Goal: Entertainment & Leisure: Browse casually

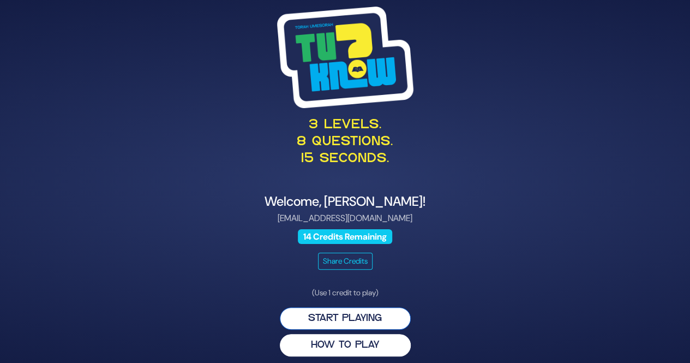
click at [324, 316] on button "Start Playing" at bounding box center [345, 318] width 131 height 22
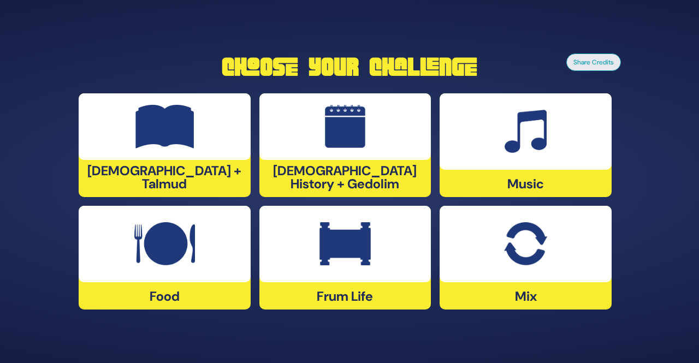
click at [351, 249] on img at bounding box center [344, 244] width 51 height 44
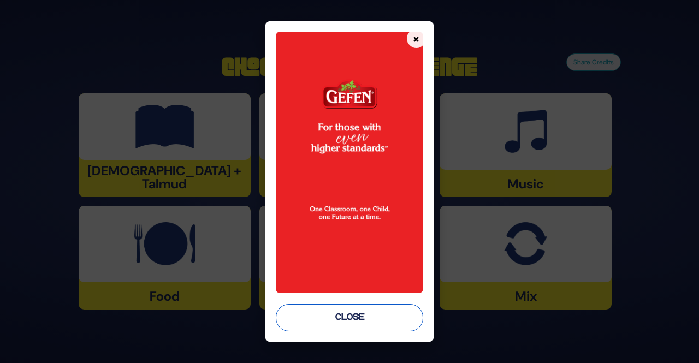
click at [325, 327] on button "Close" at bounding box center [349, 317] width 147 height 27
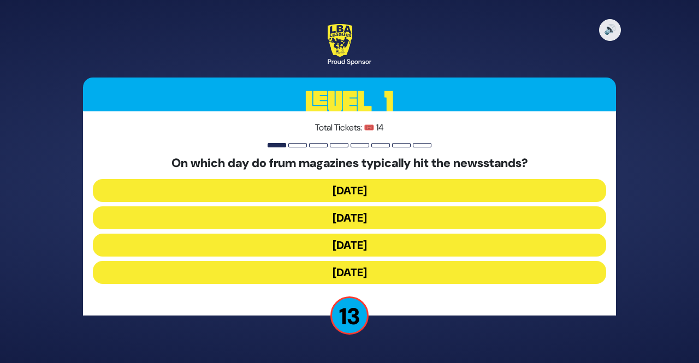
click at [267, 221] on button "Wednesday" at bounding box center [349, 217] width 513 height 23
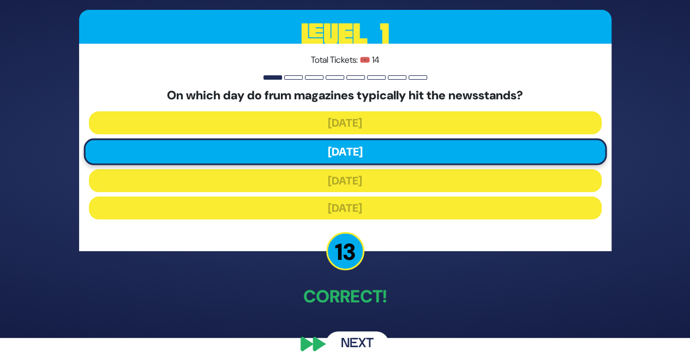
scroll to position [32, 0]
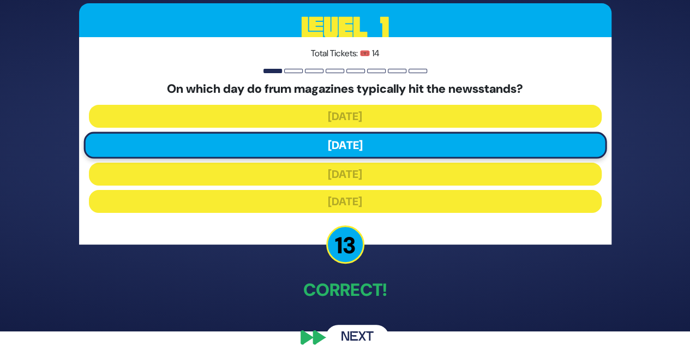
click at [356, 325] on button "Next" at bounding box center [357, 337] width 63 height 25
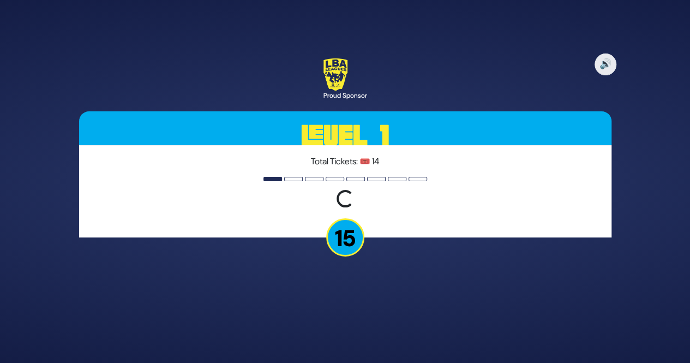
scroll to position [0, 0]
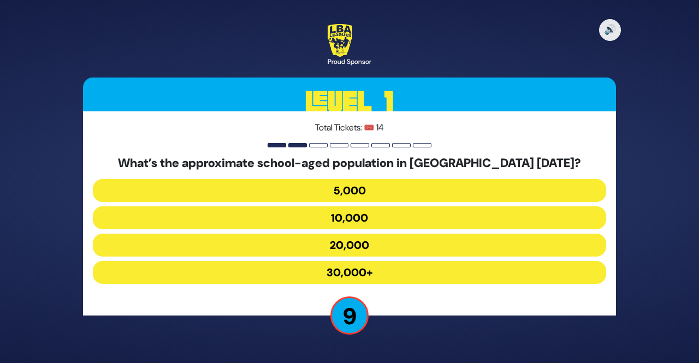
click at [349, 216] on button "10,000" at bounding box center [349, 217] width 513 height 23
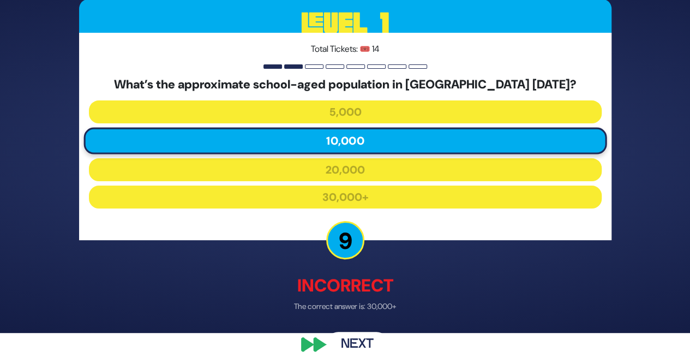
scroll to position [37, 0]
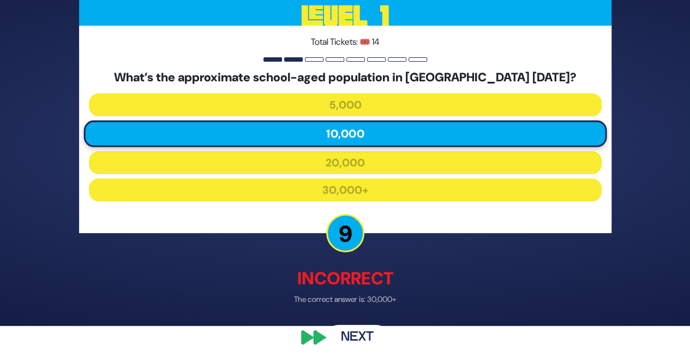
click at [650, 277] on div "🔊 Proud Sponsor Level 1 Total Tickets: 🎟️ 14 What’s the approximate school-aged…" at bounding box center [345, 144] width 690 height 363
click at [354, 332] on button "Next" at bounding box center [357, 337] width 63 height 25
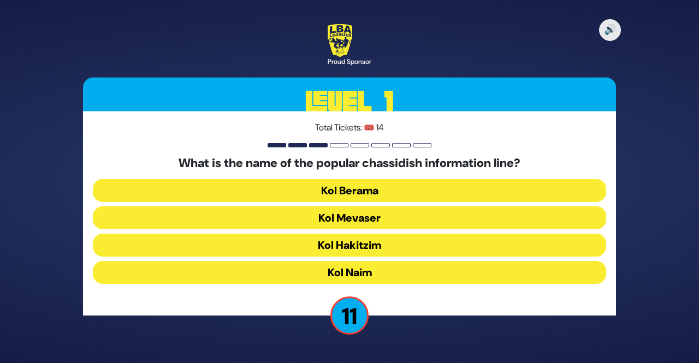
click at [363, 216] on button "Kol Mevaser" at bounding box center [349, 217] width 513 height 23
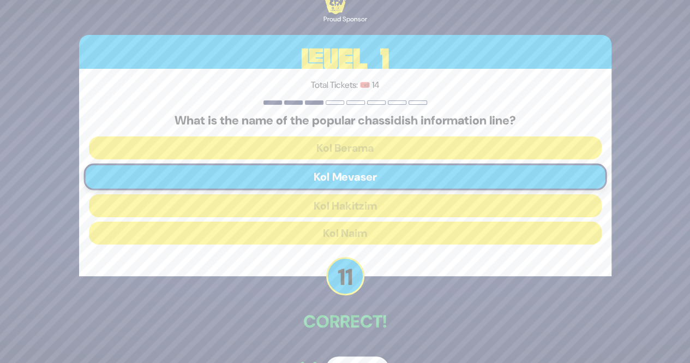
click at [655, 302] on div "🔊 Proud Sponsor Level 1 Total Tickets: 🎟️ 14 What is the name of the popular ch…" at bounding box center [345, 181] width 690 height 363
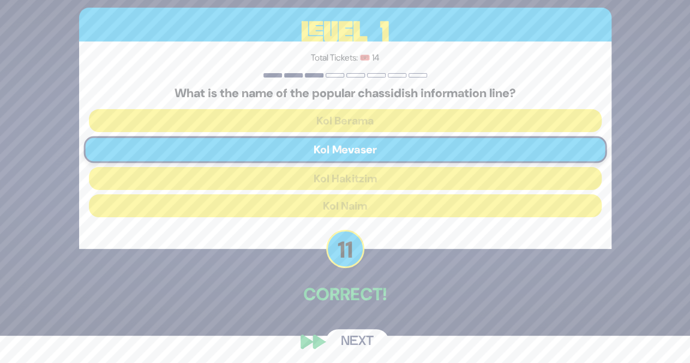
scroll to position [32, 0]
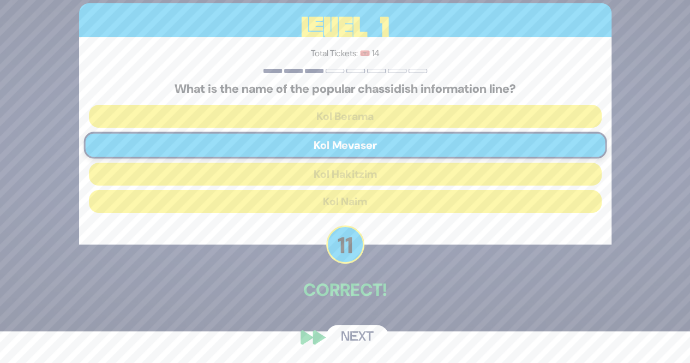
click at [348, 341] on button "Next" at bounding box center [357, 337] width 63 height 25
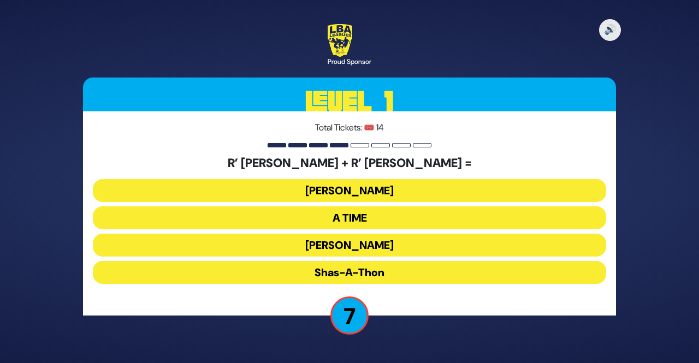
click at [365, 214] on button "A TIME" at bounding box center [349, 217] width 513 height 23
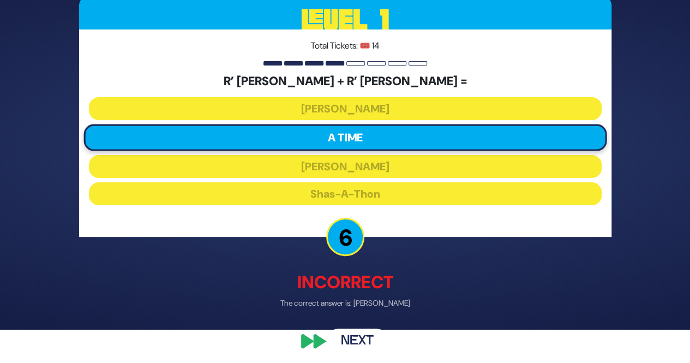
scroll to position [37, 0]
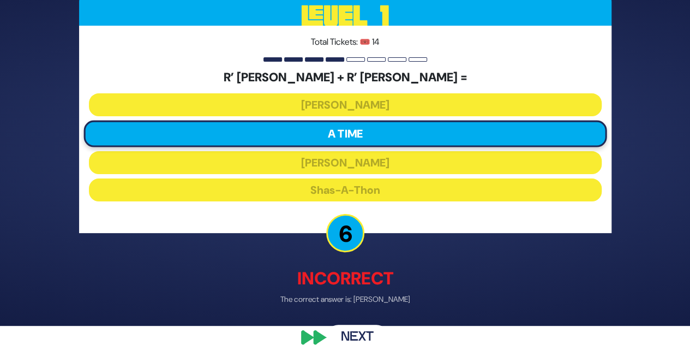
click at [349, 340] on button "Next" at bounding box center [357, 337] width 63 height 25
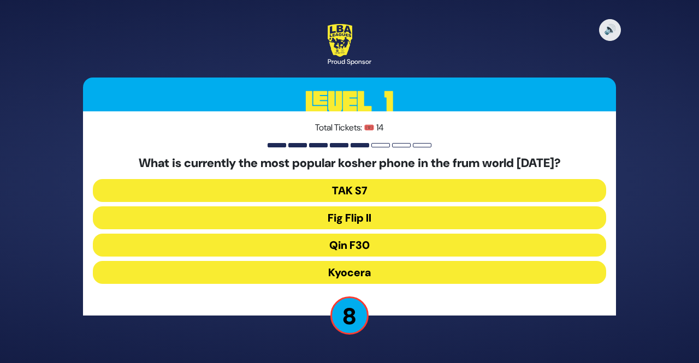
click at [341, 220] on button "Fig Flip II" at bounding box center [349, 217] width 513 height 23
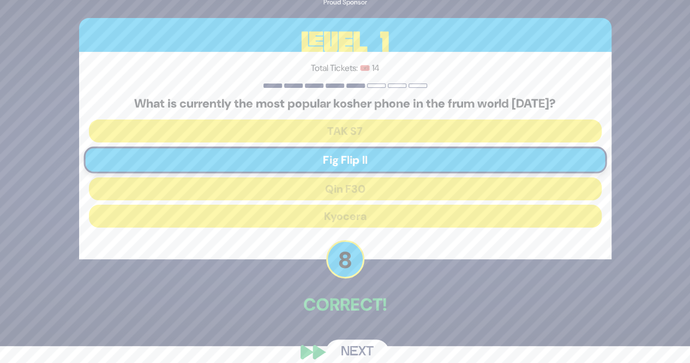
scroll to position [32, 0]
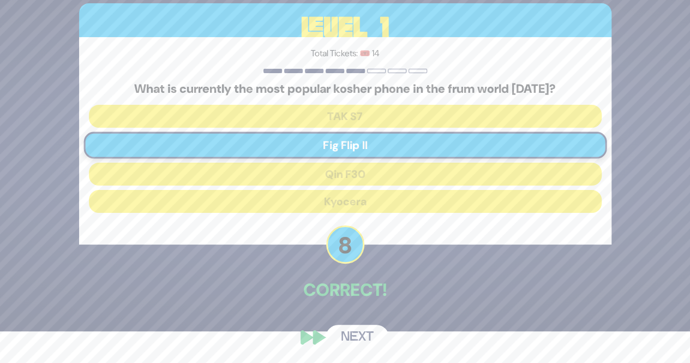
click at [347, 330] on button "Next" at bounding box center [357, 337] width 63 height 25
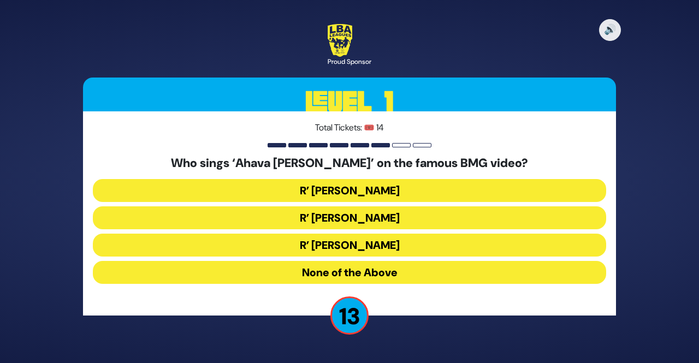
click at [346, 221] on button "R’ Ephraim Wachsman" at bounding box center [349, 217] width 513 height 23
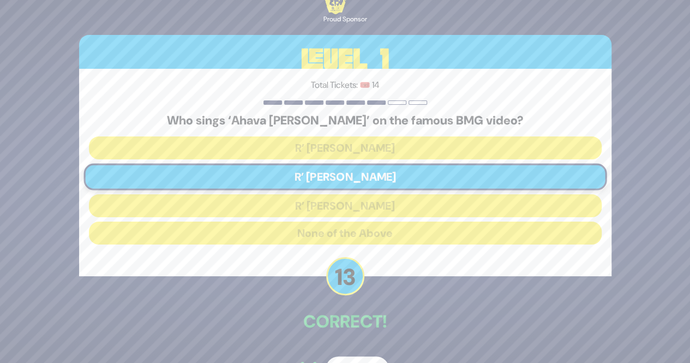
scroll to position [32, 0]
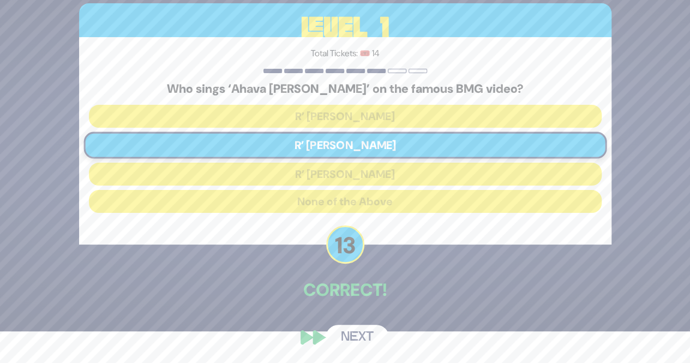
click at [363, 345] on button "Next" at bounding box center [357, 337] width 63 height 25
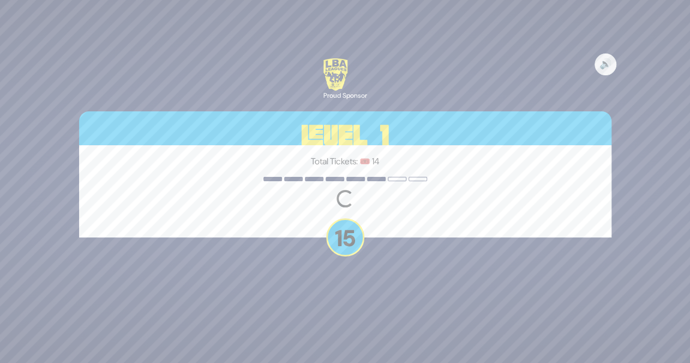
scroll to position [0, 0]
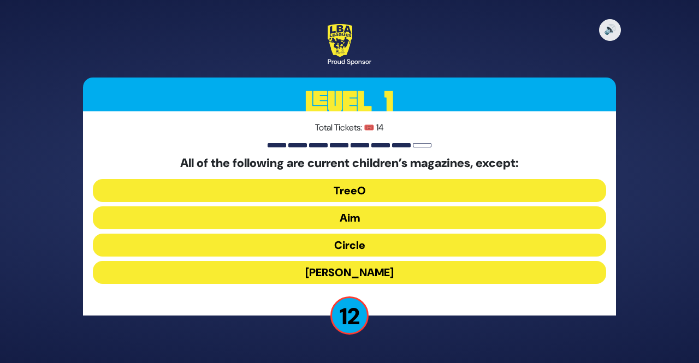
click at [342, 271] on button "Mishpacha Jr." at bounding box center [349, 272] width 513 height 23
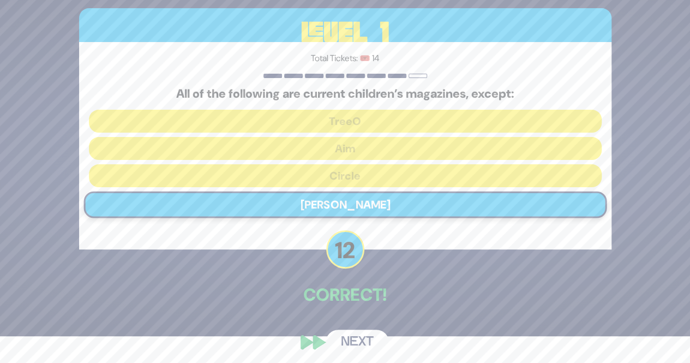
scroll to position [32, 0]
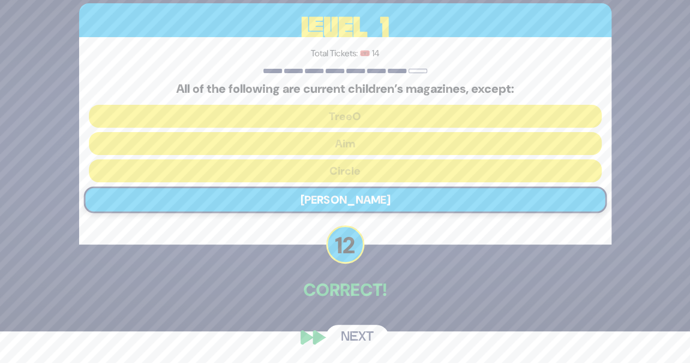
click at [366, 321] on div "🔊 Proud Sponsor Level 1 Total Tickets: 🎟️ 14 All of the following are current c…" at bounding box center [345, 150] width 559 height 426
click at [362, 335] on button "Next" at bounding box center [357, 337] width 63 height 25
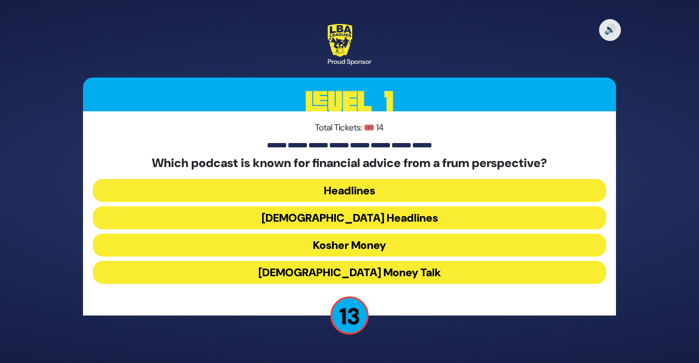
click at [375, 236] on button "Kosher Money" at bounding box center [349, 245] width 513 height 23
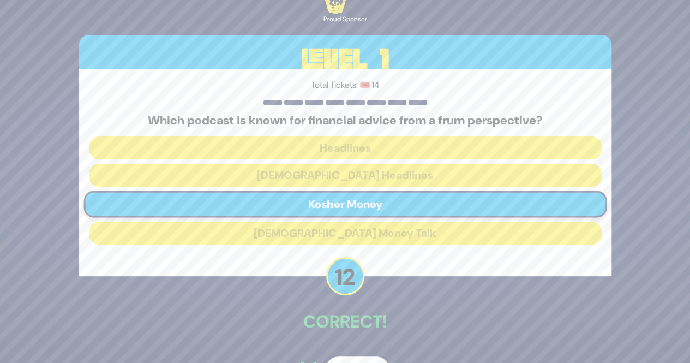
scroll to position [32, 0]
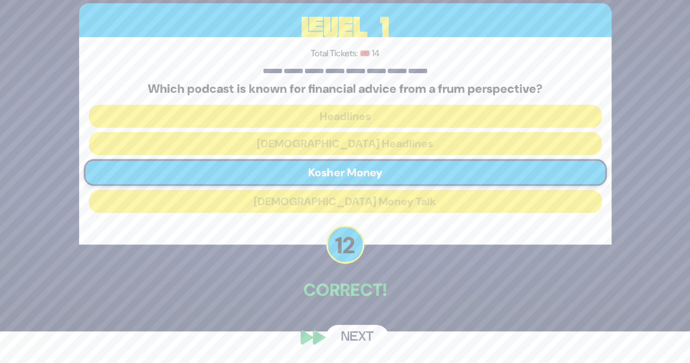
click at [345, 340] on button "Next" at bounding box center [357, 337] width 63 height 25
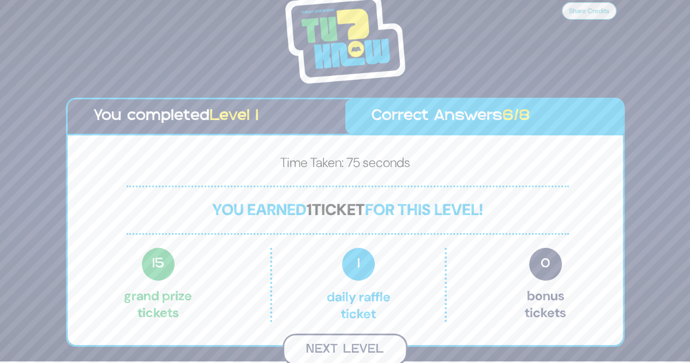
scroll to position [3, 0]
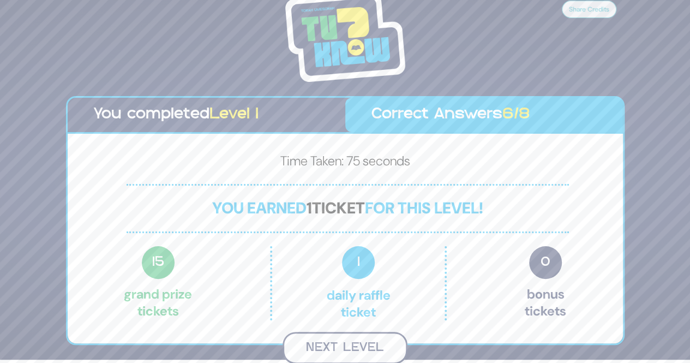
click at [351, 354] on button "Next Level" at bounding box center [345, 348] width 125 height 32
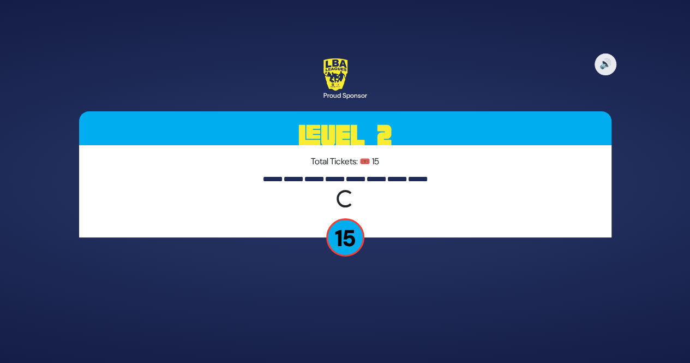
scroll to position [0, 0]
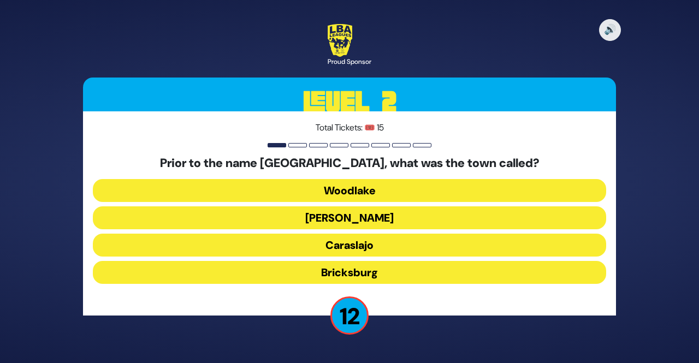
click at [385, 248] on button "Caraslajo" at bounding box center [349, 245] width 513 height 23
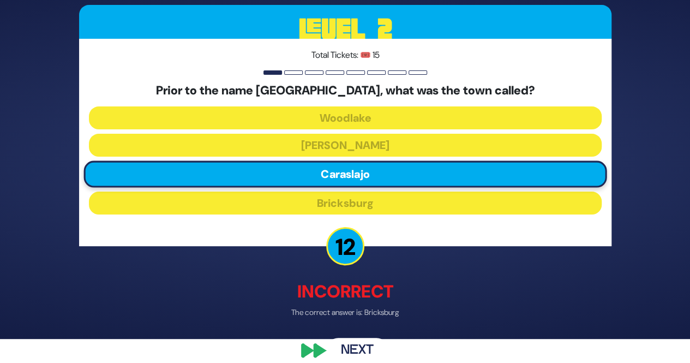
scroll to position [37, 0]
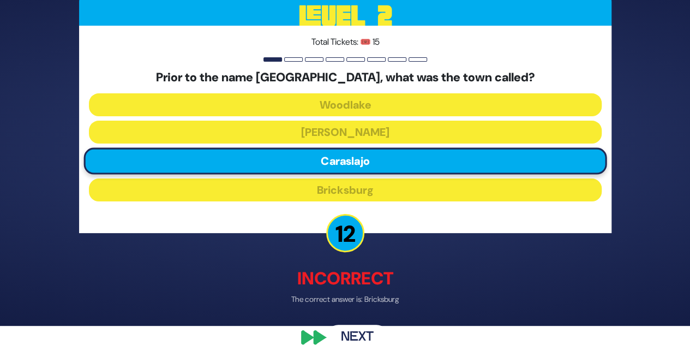
click at [358, 343] on button "Next" at bounding box center [357, 337] width 63 height 25
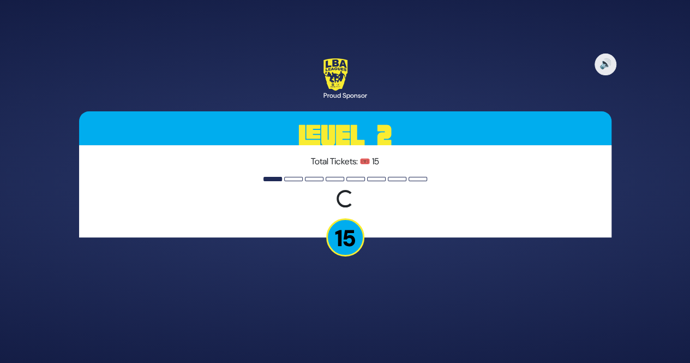
scroll to position [0, 0]
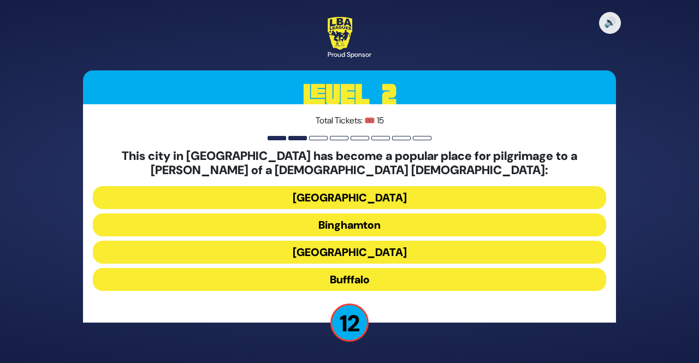
click at [379, 282] on button "Bufffalo" at bounding box center [349, 279] width 513 height 23
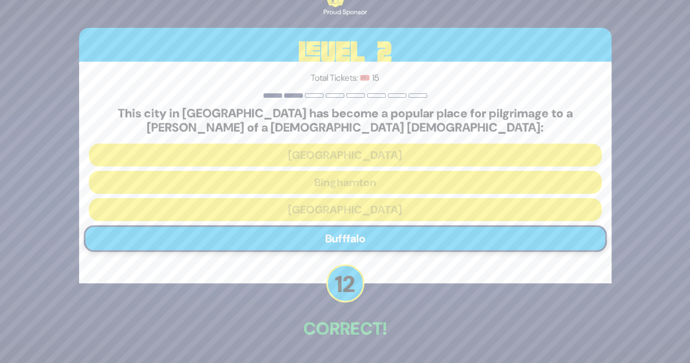
scroll to position [38, 0]
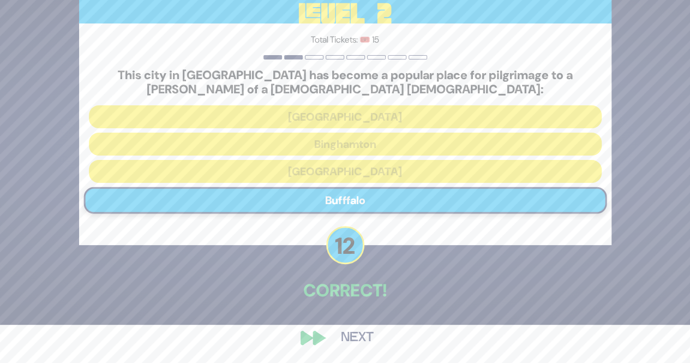
click at [349, 335] on button "Next" at bounding box center [357, 337] width 63 height 25
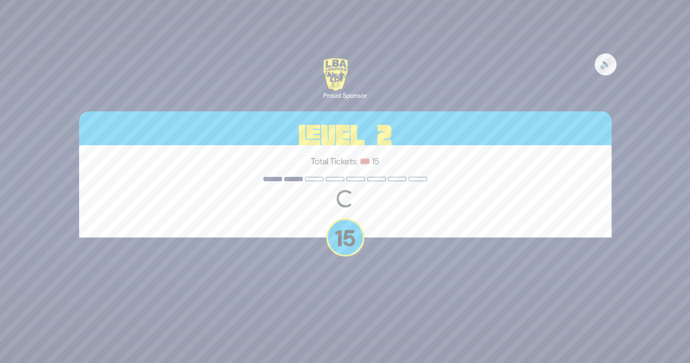
scroll to position [0, 0]
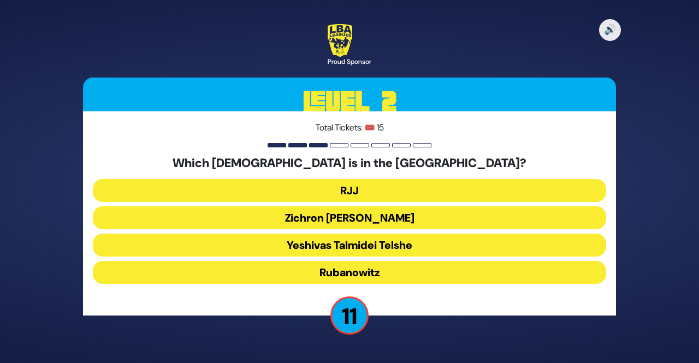
click at [367, 280] on button "Rubanowitz" at bounding box center [349, 272] width 513 height 23
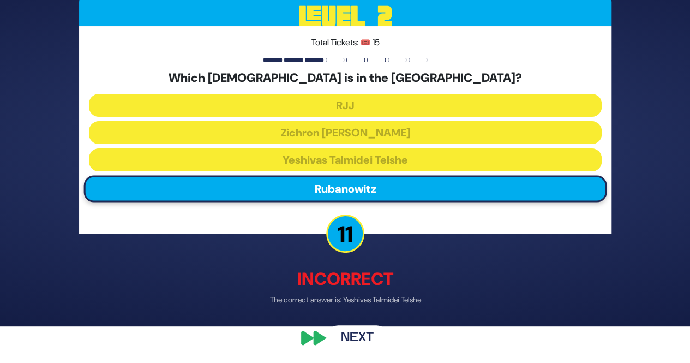
scroll to position [37, 0]
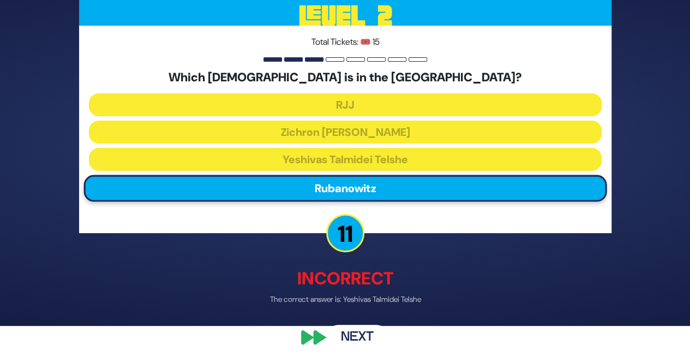
click at [347, 340] on button "Next" at bounding box center [357, 337] width 63 height 25
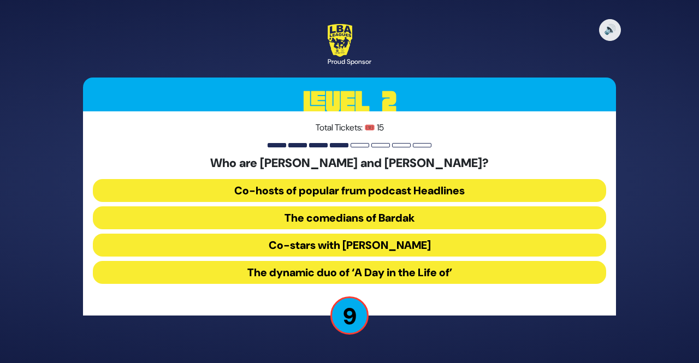
click at [393, 260] on div "Who are Efi Skakovsky and Meni Wakshtok? Co-hosts of popular frum podcast Headl…" at bounding box center [349, 222] width 513 height 132
click at [361, 270] on button "The dynamic duo of ‘A Day in the Life of’" at bounding box center [349, 272] width 513 height 23
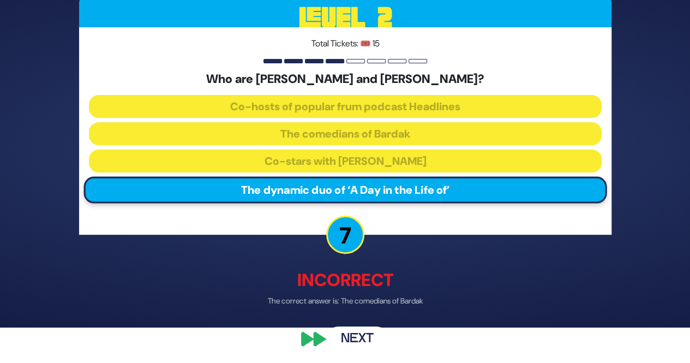
scroll to position [37, 0]
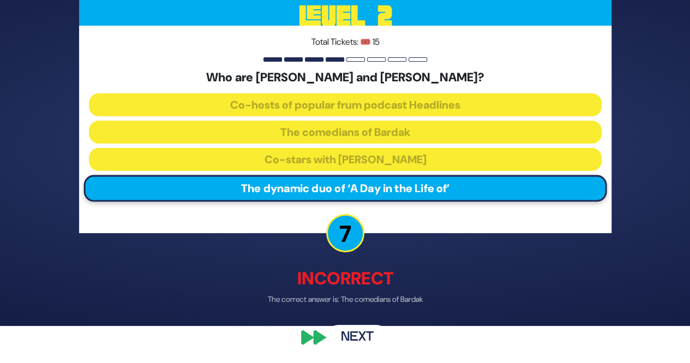
click at [353, 339] on button "Next" at bounding box center [357, 337] width 63 height 25
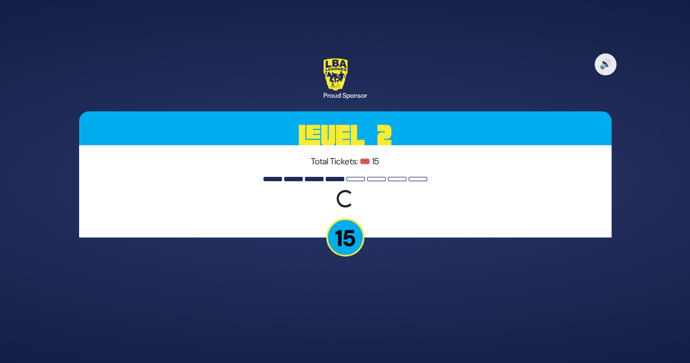
scroll to position [0, 0]
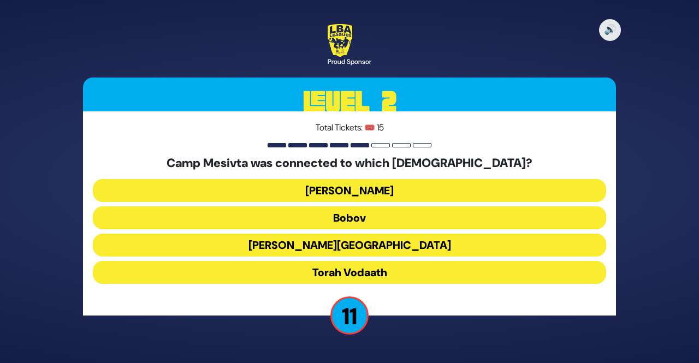
click at [356, 262] on button "Torah Vodaath" at bounding box center [349, 272] width 513 height 23
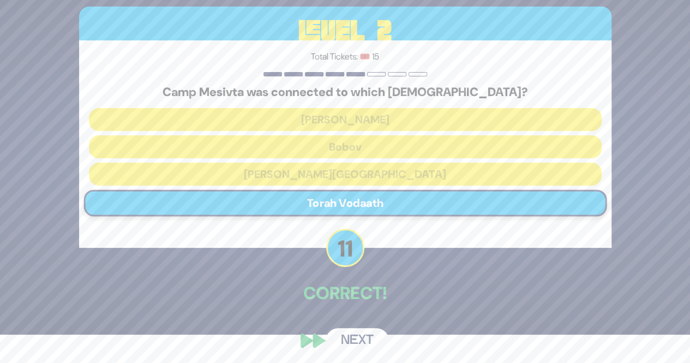
scroll to position [32, 0]
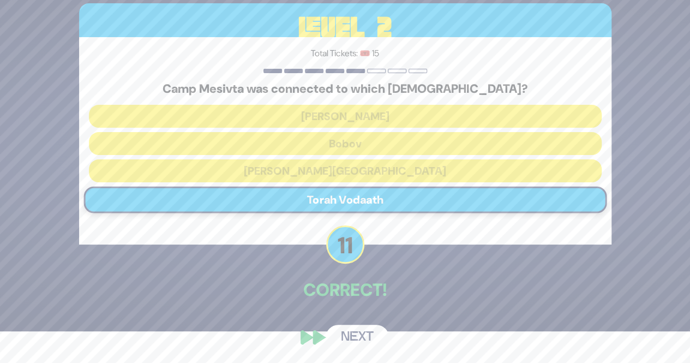
click at [362, 329] on button "Next" at bounding box center [357, 337] width 63 height 25
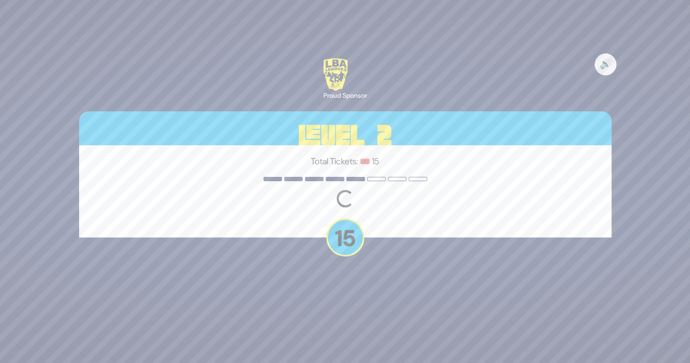
scroll to position [0, 0]
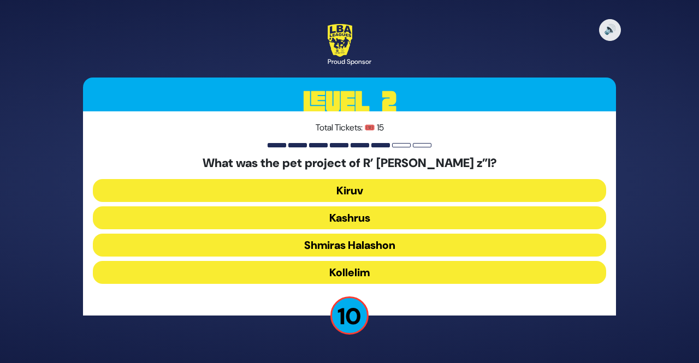
click at [342, 193] on button "Kiruv" at bounding box center [349, 190] width 513 height 23
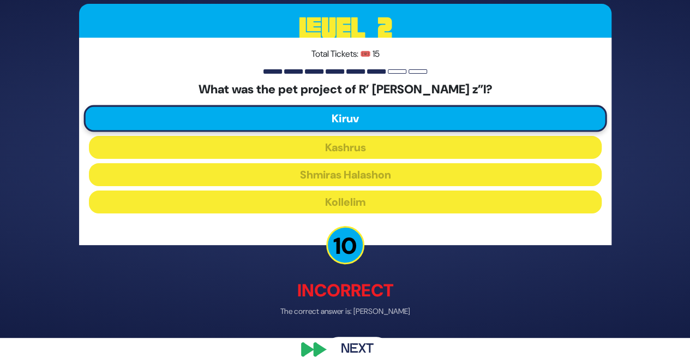
scroll to position [37, 0]
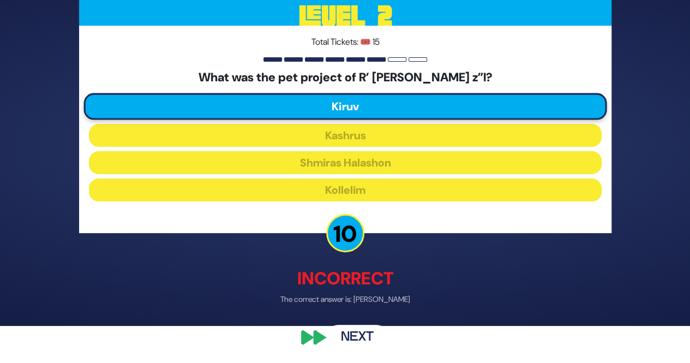
click at [363, 319] on div "🔊 Proud Sponsor Level 2 Total Tickets: 🎟️ 15 What was the pet project of R’ Avr…" at bounding box center [345, 144] width 559 height 438
click at [359, 335] on button "Next" at bounding box center [357, 337] width 63 height 25
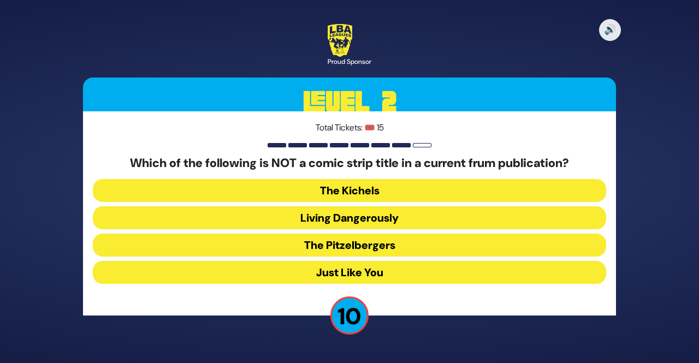
click at [367, 214] on button "Living Dangerously" at bounding box center [349, 217] width 513 height 23
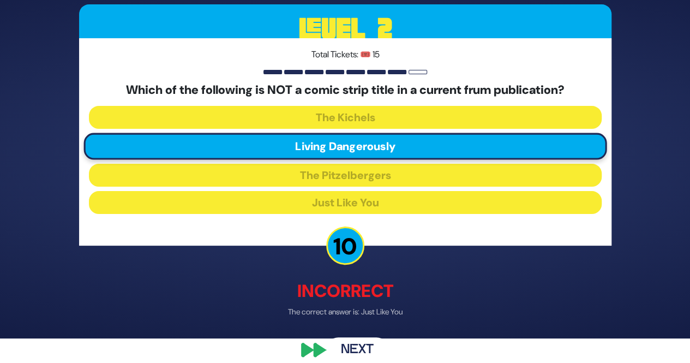
scroll to position [37, 0]
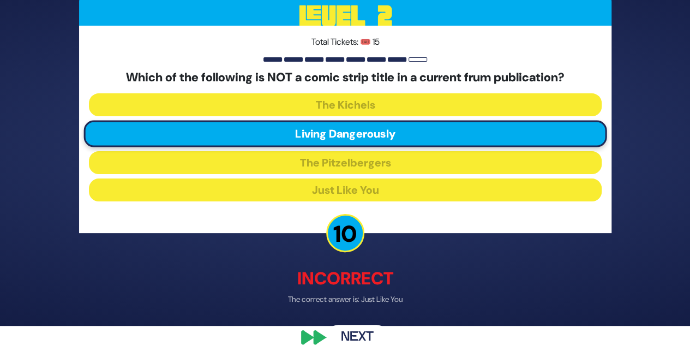
click at [349, 344] on button "Next" at bounding box center [357, 337] width 63 height 25
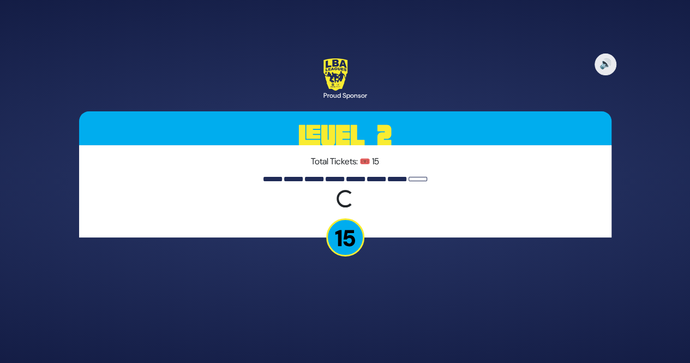
scroll to position [0, 0]
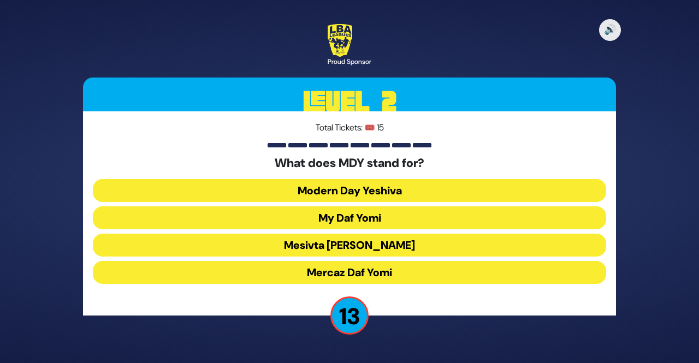
click at [358, 272] on button "Mercaz Daf Yomi" at bounding box center [349, 272] width 513 height 23
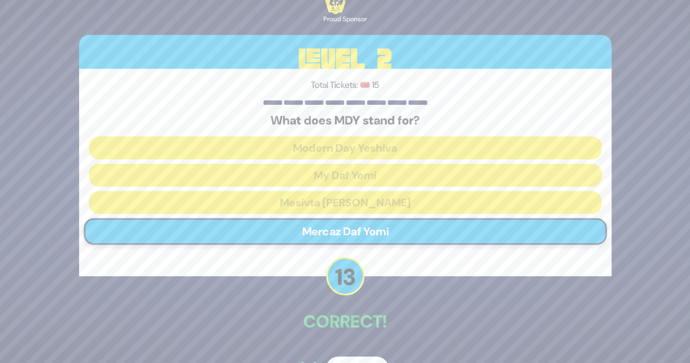
scroll to position [32, 0]
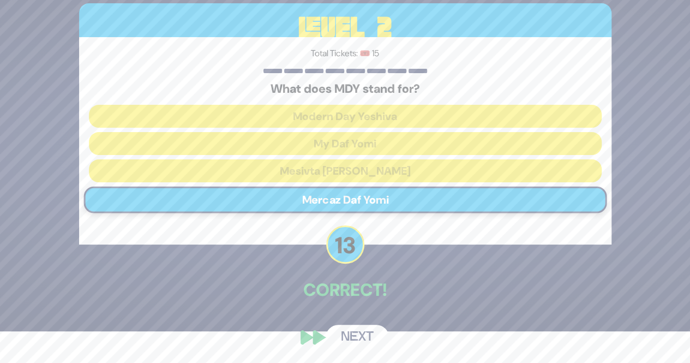
click at [350, 326] on button "Next" at bounding box center [357, 337] width 63 height 25
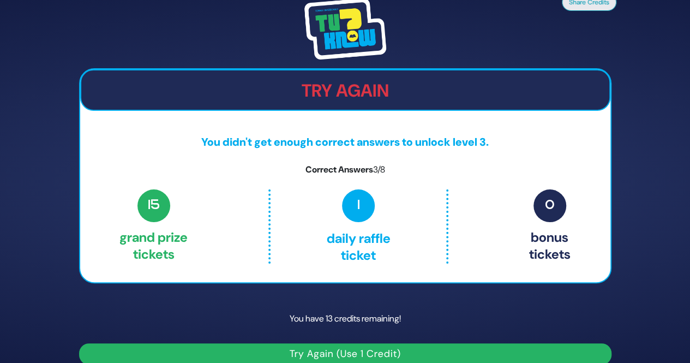
scroll to position [14, 0]
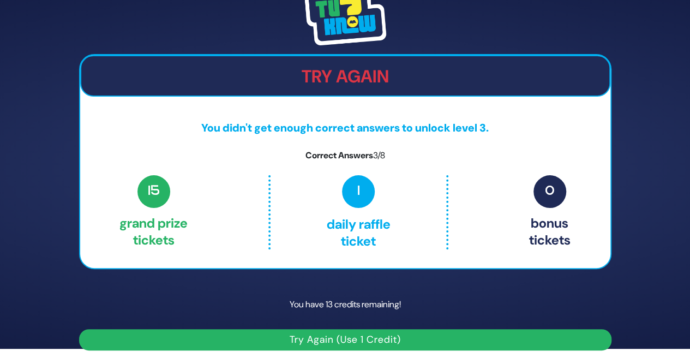
click at [338, 338] on button "Try Again (Use 1 Credit)" at bounding box center [345, 339] width 533 height 21
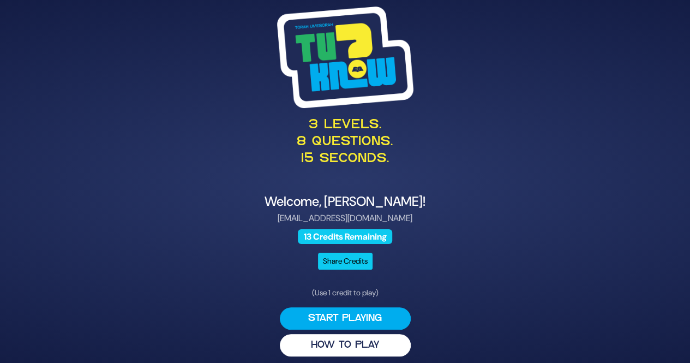
click at [331, 255] on button "Share Credits" at bounding box center [345, 261] width 55 height 17
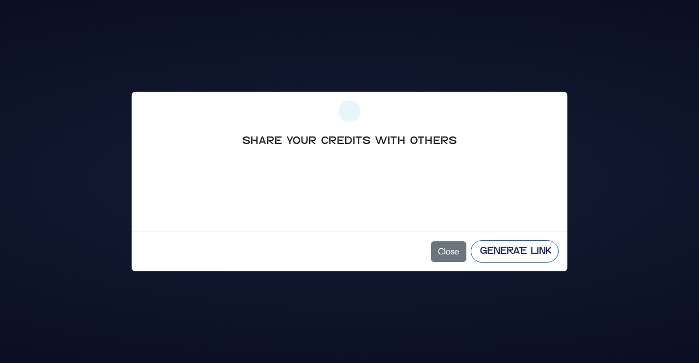
click at [493, 245] on button "Generate Link" at bounding box center [514, 251] width 88 height 22
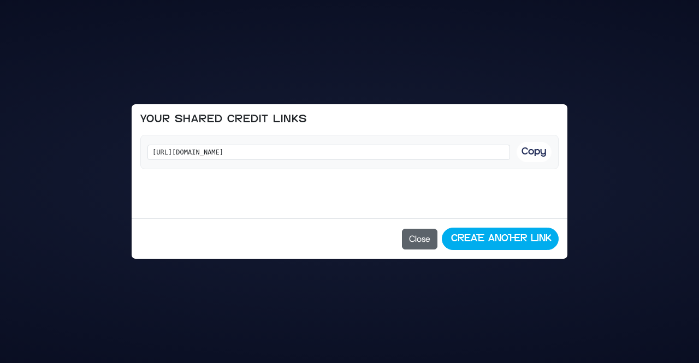
click at [421, 244] on button "Close" at bounding box center [419, 239] width 35 height 21
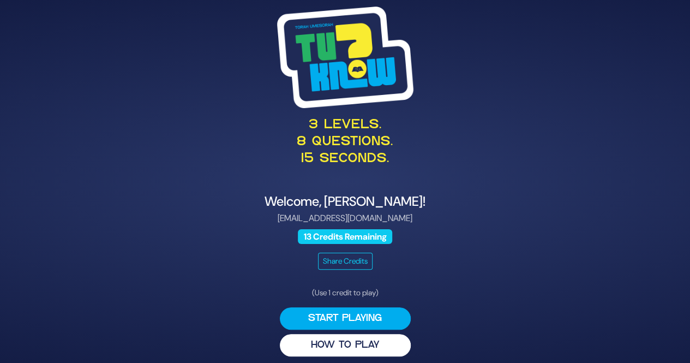
scroll to position [6, 0]
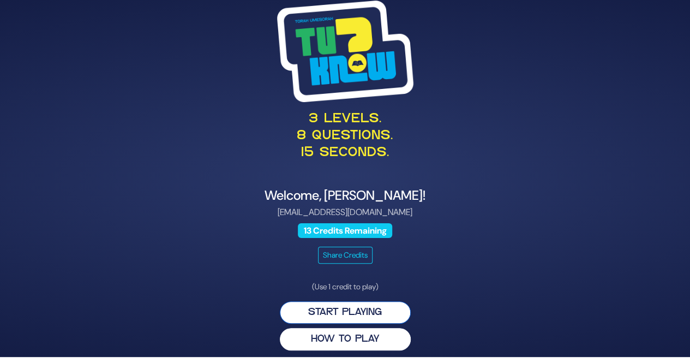
click at [341, 313] on button "Start Playing" at bounding box center [345, 312] width 131 height 22
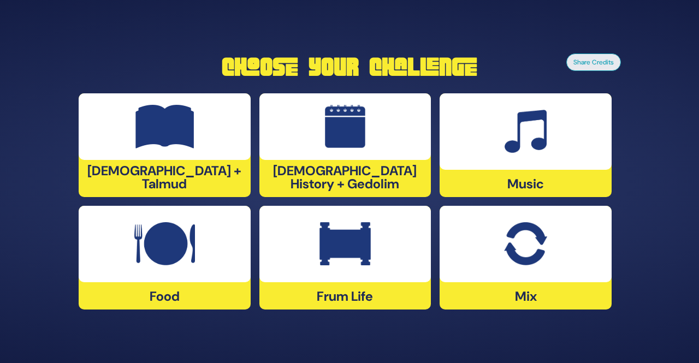
click at [516, 140] on img at bounding box center [525, 132] width 42 height 44
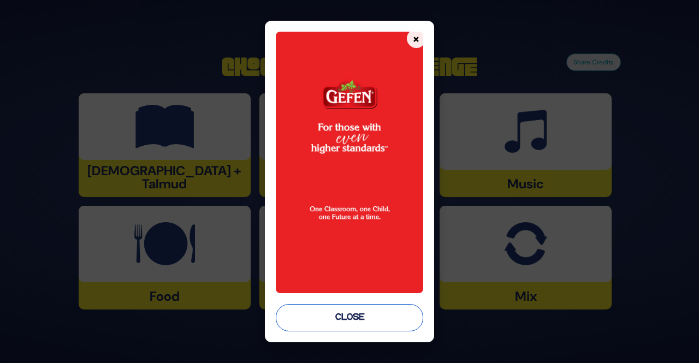
click at [348, 311] on button "Close" at bounding box center [349, 317] width 147 height 27
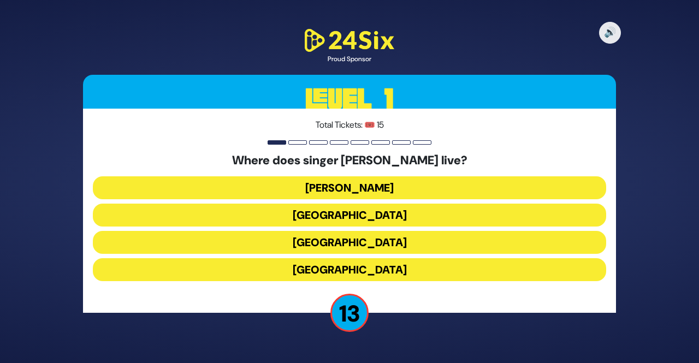
click at [313, 274] on button "[GEOGRAPHIC_DATA]" at bounding box center [349, 269] width 513 height 23
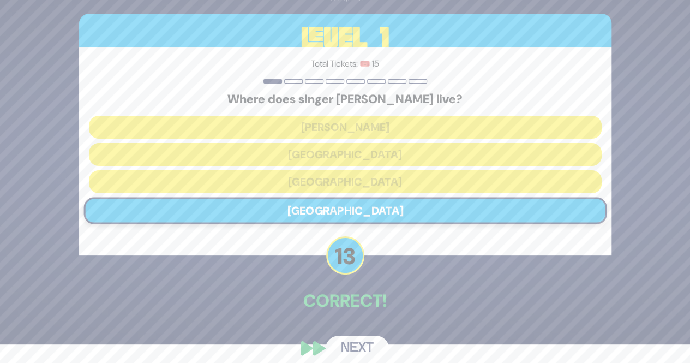
scroll to position [29, 0]
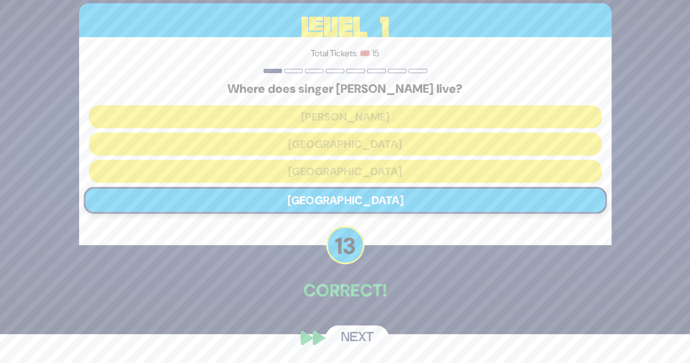
click at [355, 330] on button "Next" at bounding box center [357, 337] width 63 height 25
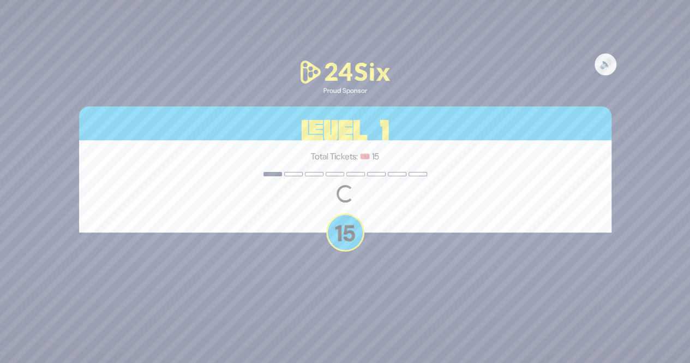
scroll to position [0, 0]
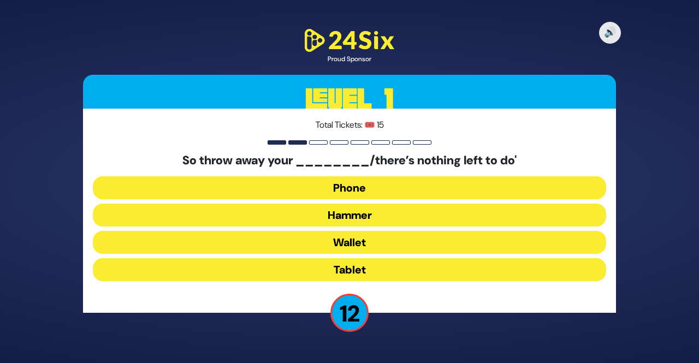
click at [374, 213] on button "Hammer" at bounding box center [349, 215] width 513 height 23
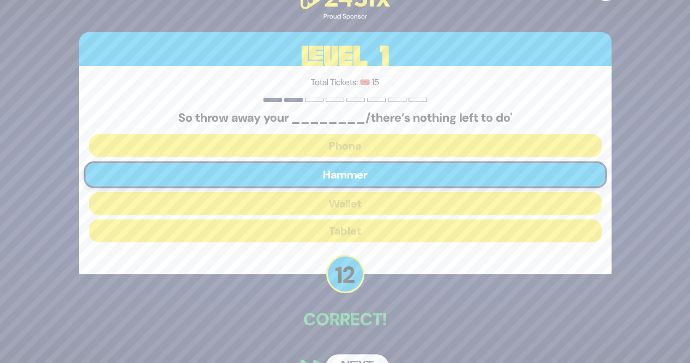
click at [644, 314] on div "🔊 Proud Sponsor Level 1 Total Tickets: 🎟️ 15 So throw away your ________/there’…" at bounding box center [345, 181] width 690 height 363
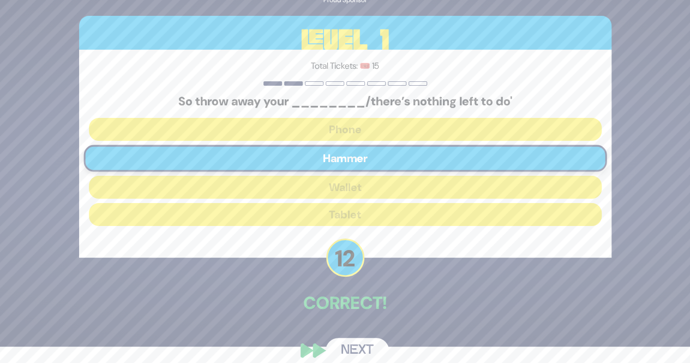
scroll to position [29, 0]
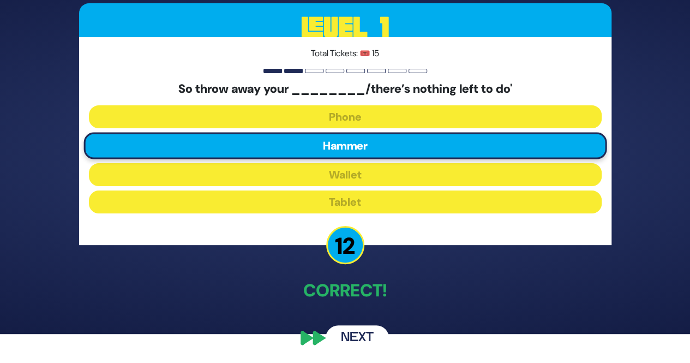
click at [344, 329] on button "Next" at bounding box center [357, 337] width 63 height 25
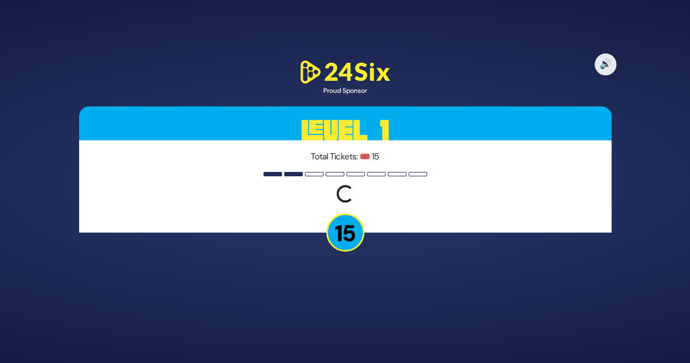
scroll to position [0, 0]
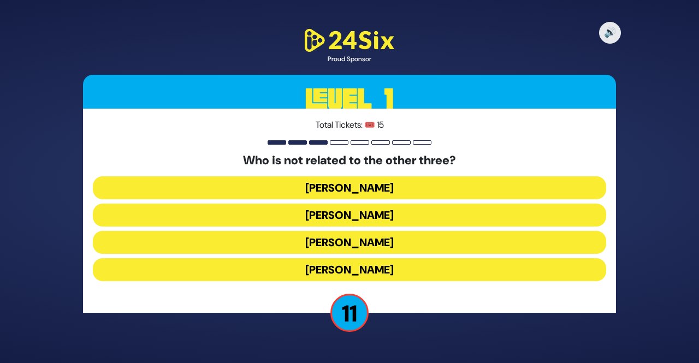
click at [348, 268] on button "[PERSON_NAME]" at bounding box center [349, 269] width 513 height 23
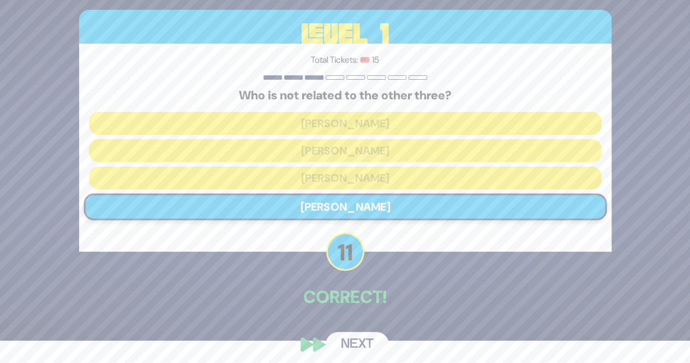
scroll to position [29, 0]
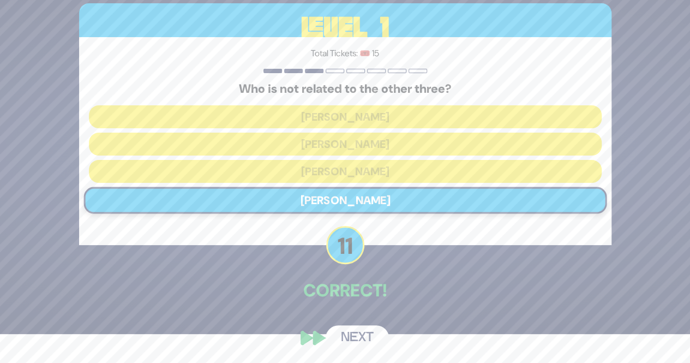
click at [336, 333] on button "Next" at bounding box center [357, 337] width 63 height 25
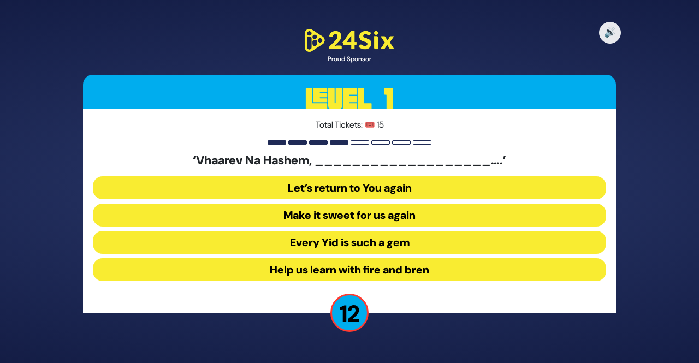
click at [367, 217] on button "Make it sweet for us again" at bounding box center [349, 215] width 513 height 23
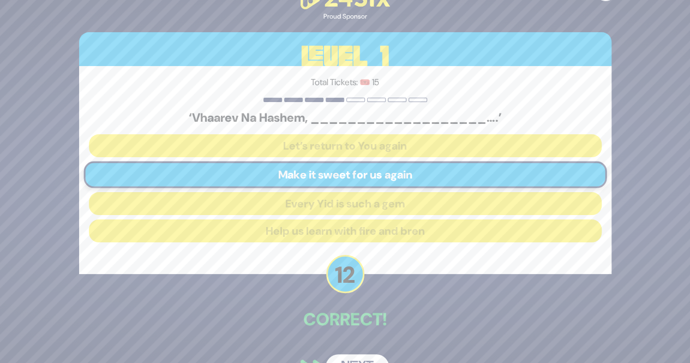
scroll to position [29, 0]
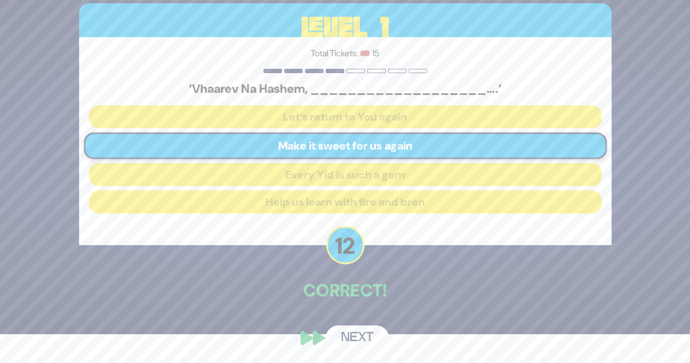
click at [349, 325] on div "🔊 Proud Sponsor Level 1 Total Tickets: 🎟️ 15 ‘Vhaarev Na Hashem, ______________…" at bounding box center [345, 152] width 559 height 421
click at [348, 329] on button "Next" at bounding box center [357, 337] width 63 height 25
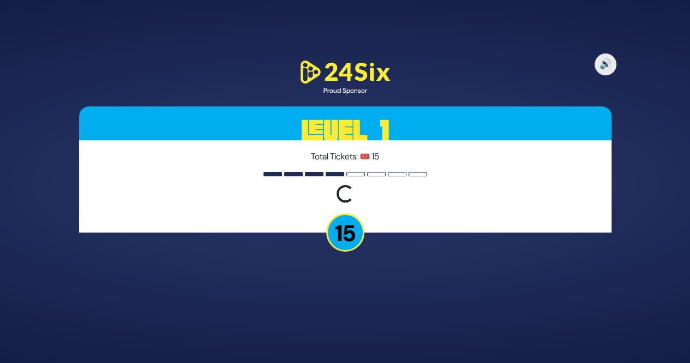
scroll to position [0, 0]
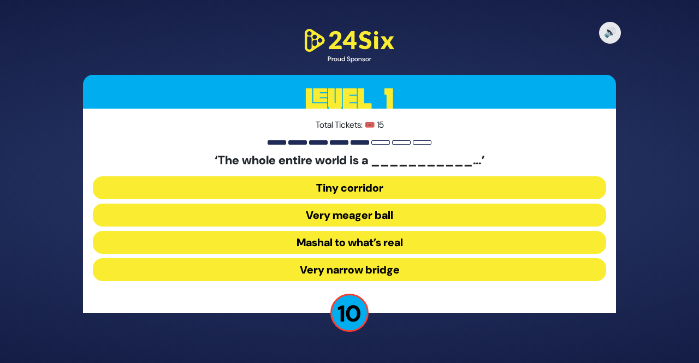
click at [321, 269] on button "Very narrow bridge" at bounding box center [349, 269] width 513 height 23
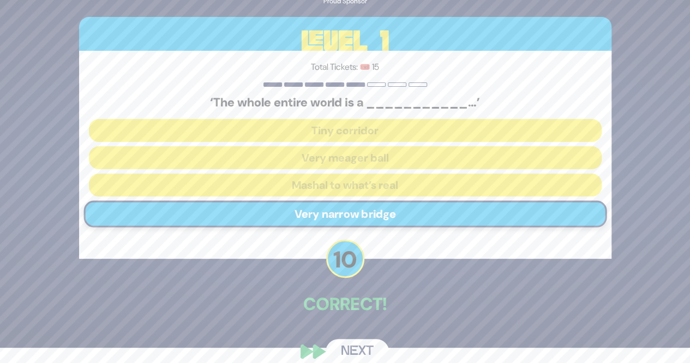
scroll to position [29, 0]
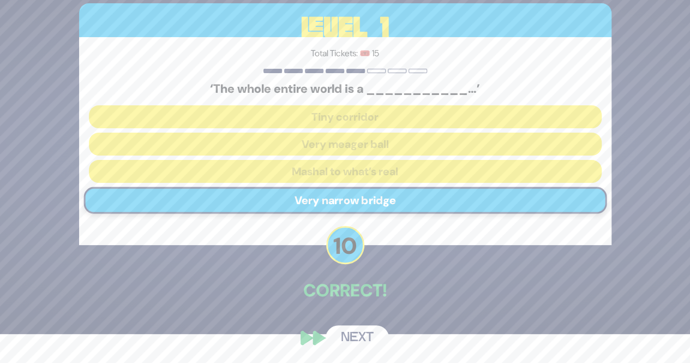
click at [351, 347] on button "Next" at bounding box center [357, 337] width 63 height 25
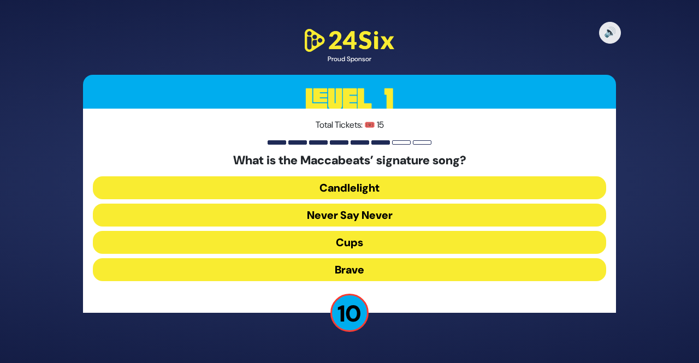
click at [318, 242] on button "Cups" at bounding box center [349, 242] width 513 height 23
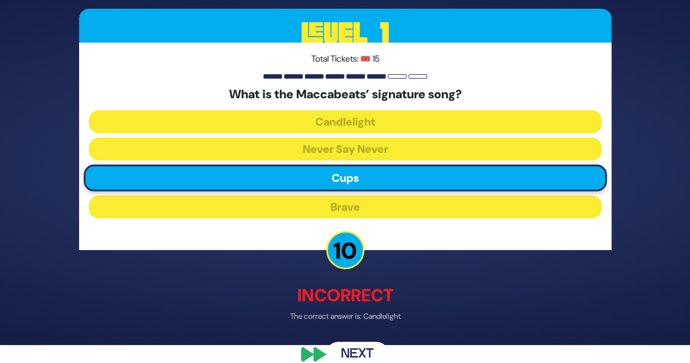
scroll to position [34, 0]
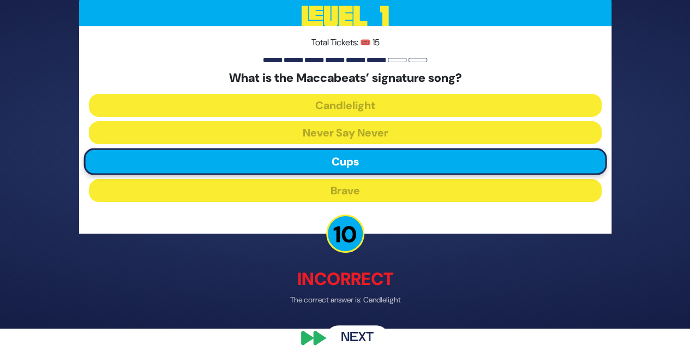
click at [362, 333] on button "Next" at bounding box center [357, 337] width 63 height 25
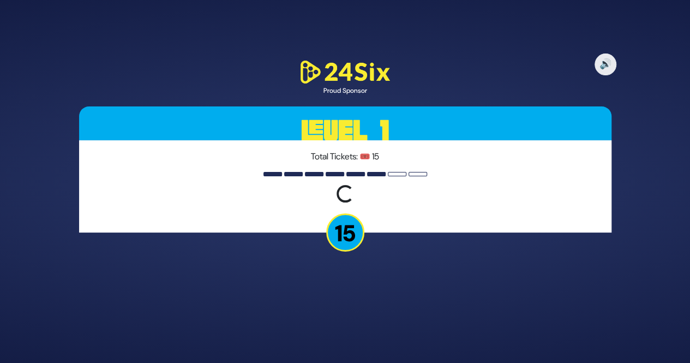
scroll to position [0, 0]
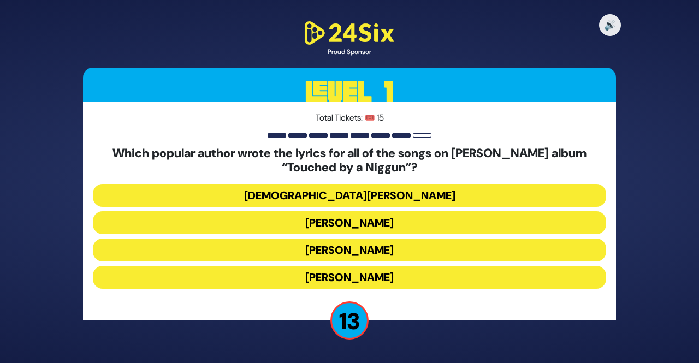
click at [375, 196] on button "[DEMOGRAPHIC_DATA][PERSON_NAME]" at bounding box center [349, 195] width 513 height 23
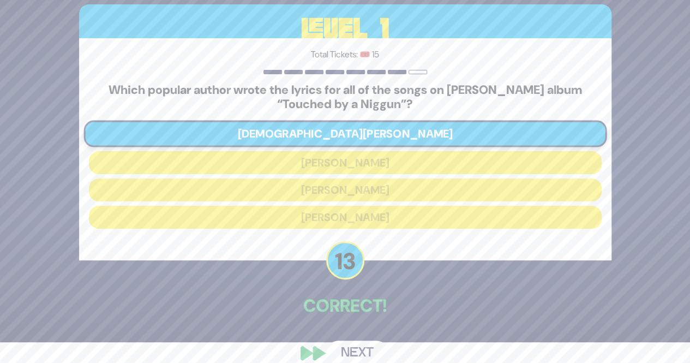
scroll to position [36, 0]
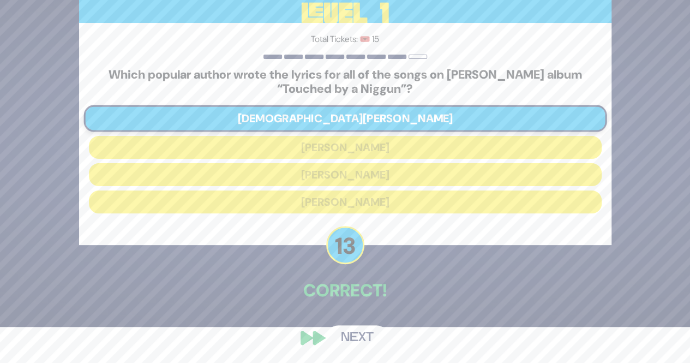
click at [353, 326] on button "Next" at bounding box center [357, 337] width 63 height 25
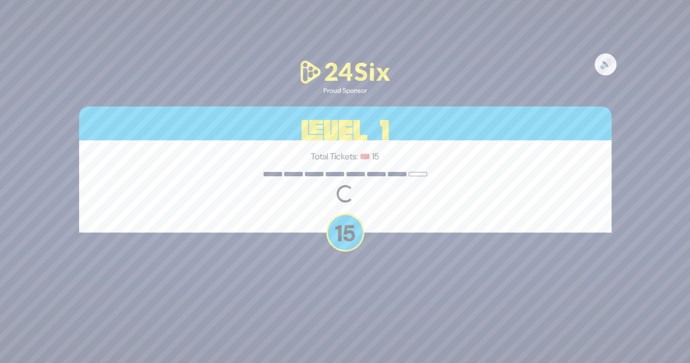
scroll to position [0, 0]
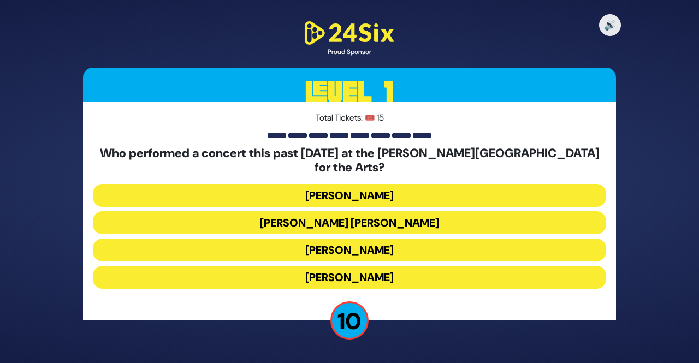
click at [323, 266] on button "[PERSON_NAME]" at bounding box center [349, 277] width 513 height 23
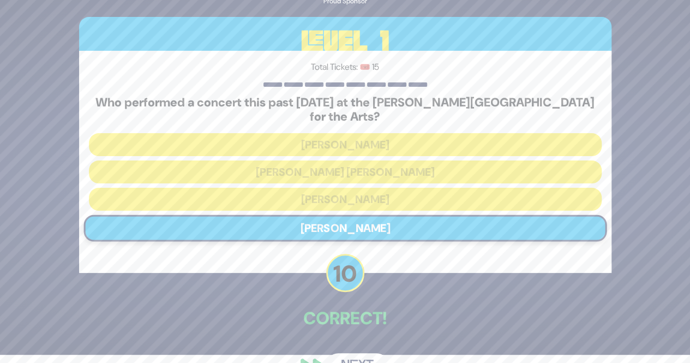
scroll to position [29, 0]
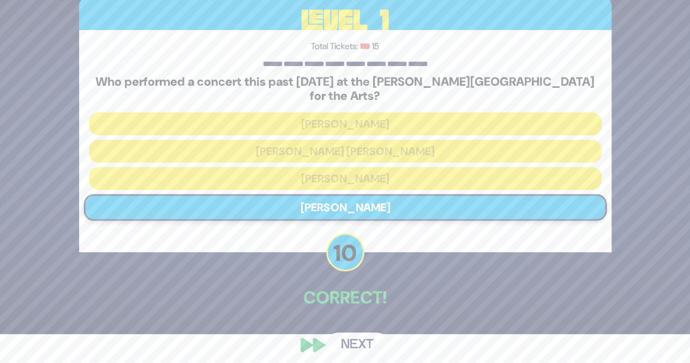
click at [350, 321] on div "🔊 Proud Sponsor Level 1 Total Tickets: 🎟️ 15 Who performed a concert this past …" at bounding box center [345, 152] width 559 height 435
click at [350, 338] on button "Next" at bounding box center [357, 344] width 63 height 25
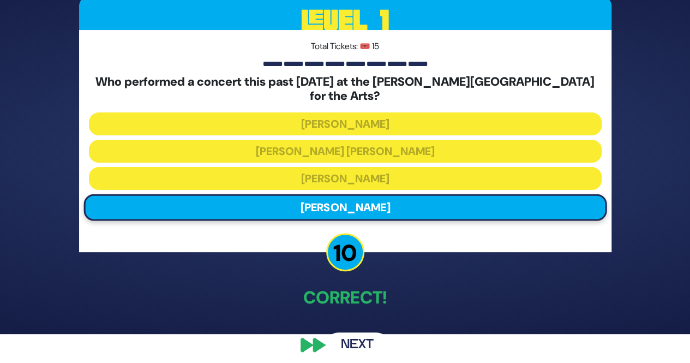
scroll to position [0, 0]
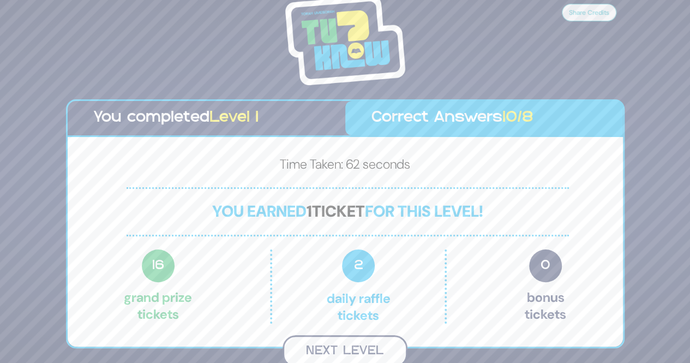
click at [350, 347] on button "Next Level" at bounding box center [345, 351] width 125 height 32
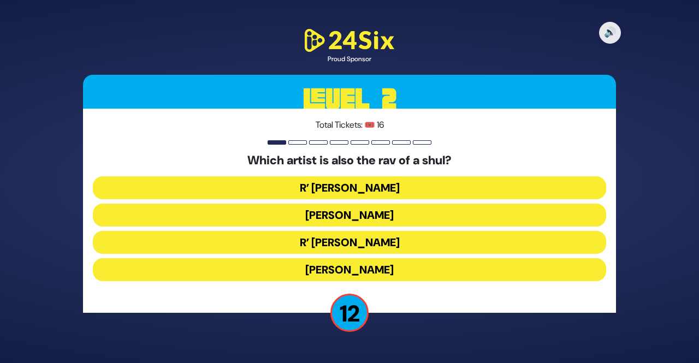
click at [345, 243] on button "R’ [PERSON_NAME]" at bounding box center [349, 242] width 513 height 23
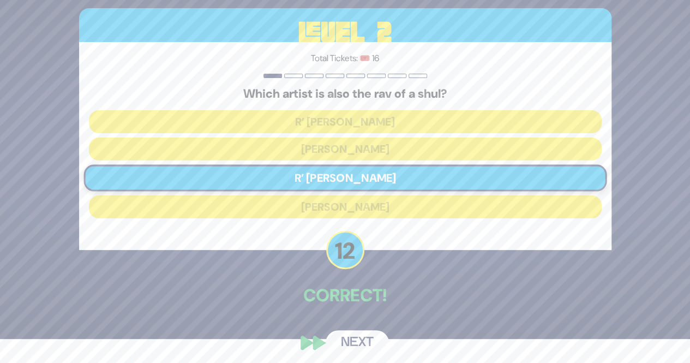
scroll to position [29, 0]
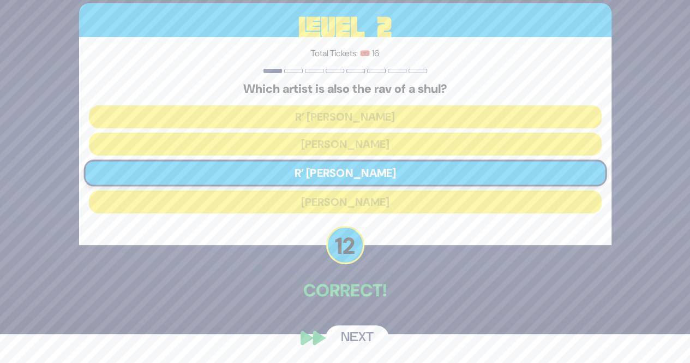
click at [350, 327] on button "Next" at bounding box center [357, 337] width 63 height 25
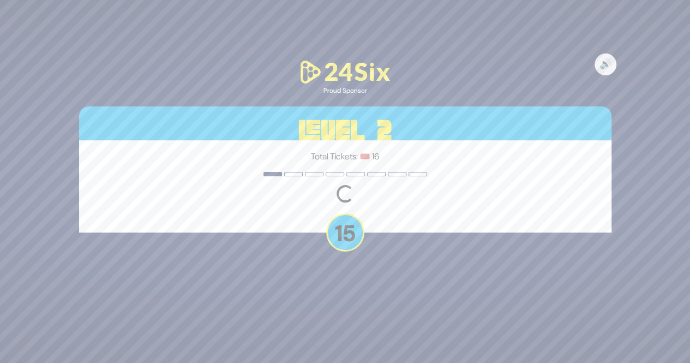
scroll to position [0, 0]
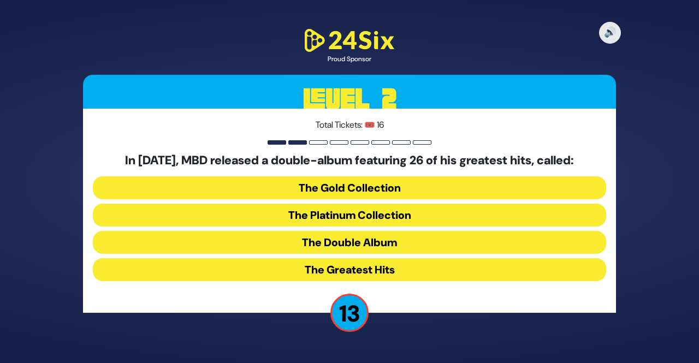
click at [342, 240] on button "The Double Album" at bounding box center [349, 242] width 513 height 23
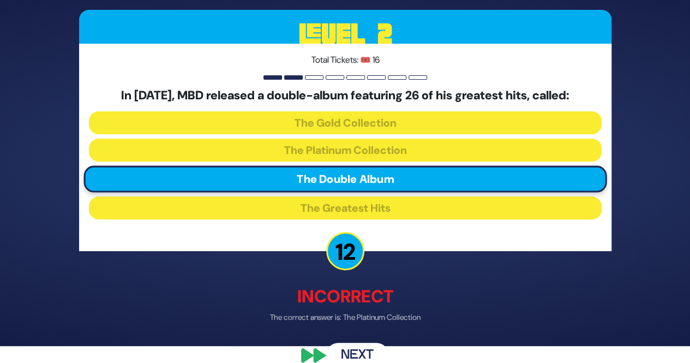
scroll to position [34, 0]
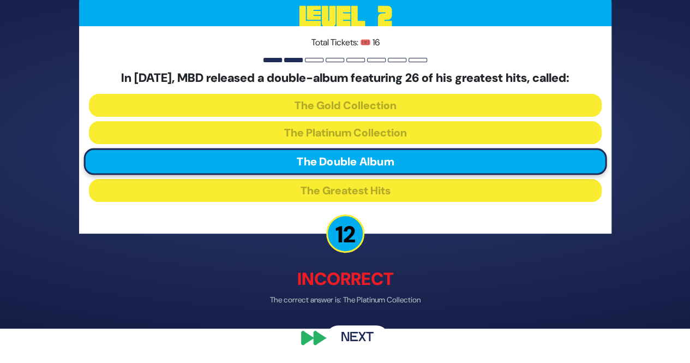
click at [360, 339] on button "Next" at bounding box center [357, 337] width 63 height 25
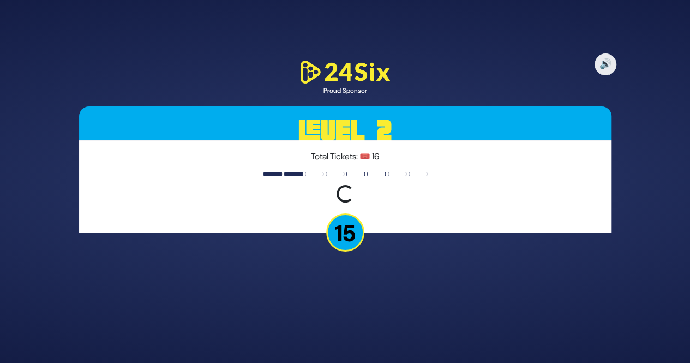
scroll to position [0, 0]
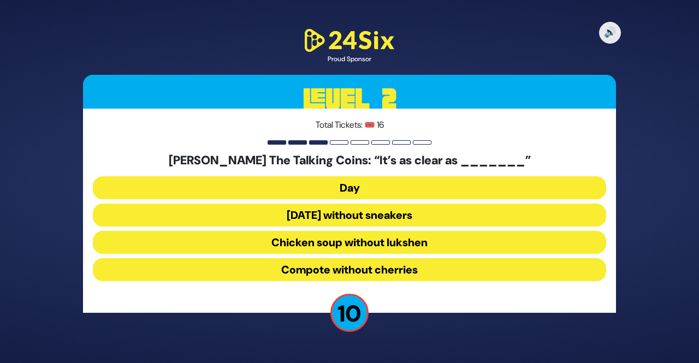
click at [313, 247] on button "Chicken soup without lukshen" at bounding box center [349, 242] width 513 height 23
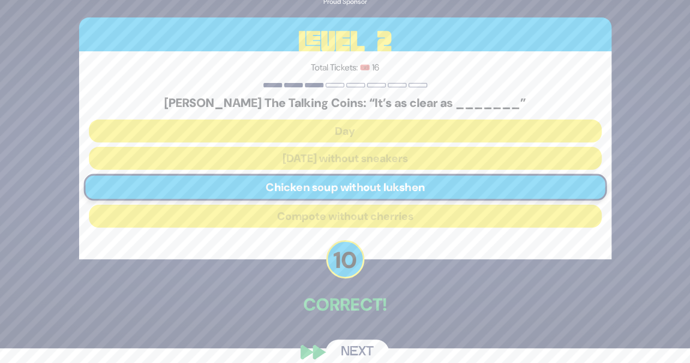
scroll to position [29, 0]
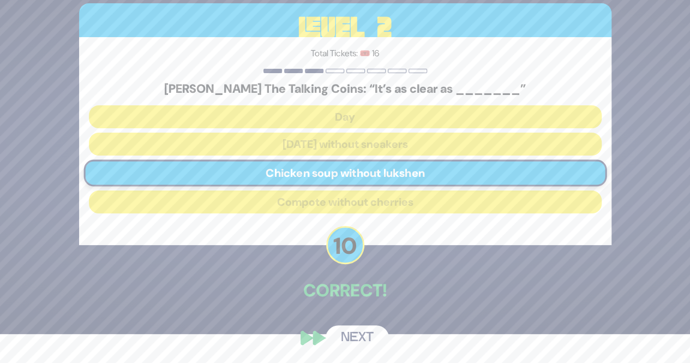
click at [359, 335] on button "Next" at bounding box center [357, 337] width 63 height 25
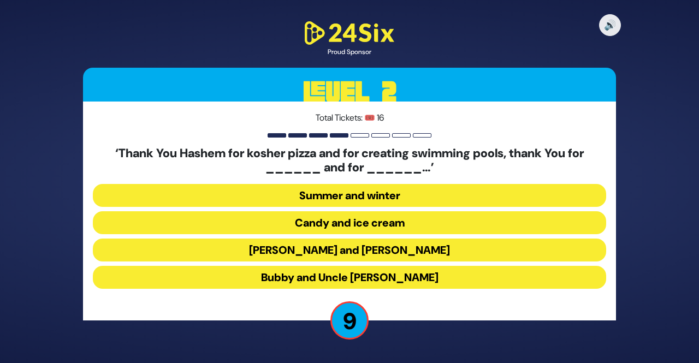
click at [294, 256] on button "[PERSON_NAME] and [PERSON_NAME]" at bounding box center [349, 249] width 513 height 23
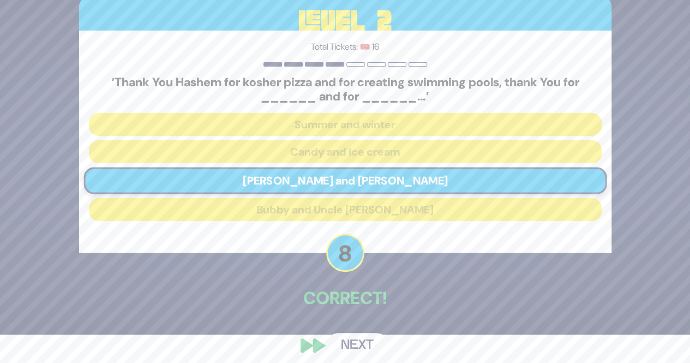
scroll to position [36, 0]
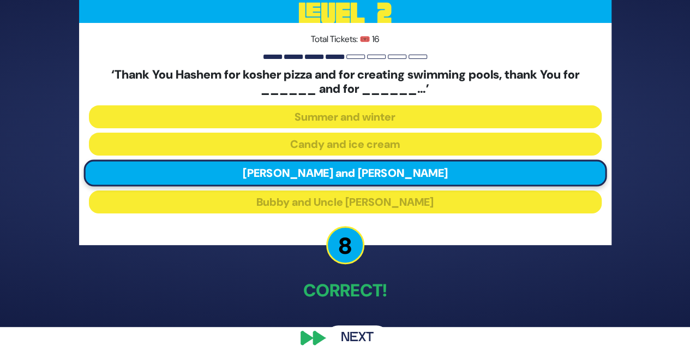
click at [355, 336] on button "Next" at bounding box center [357, 337] width 63 height 25
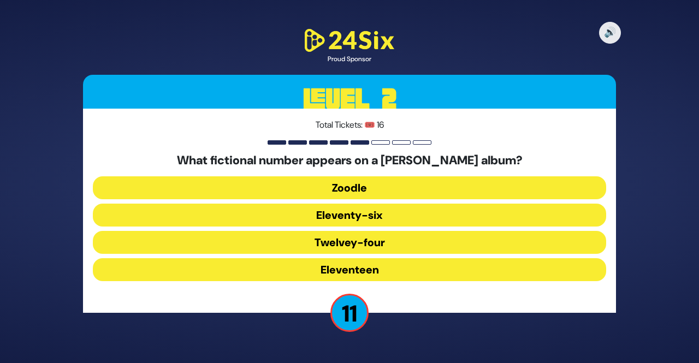
click at [363, 226] on button "Eleventy-six" at bounding box center [349, 215] width 513 height 23
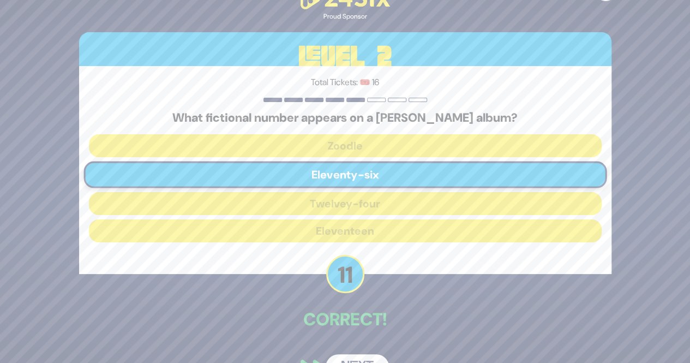
click at [355, 350] on div "🔊 Proud Sponsor Level 2 Total Tickets: 🎟️ 16 What fictional number appears on a…" at bounding box center [345, 181] width 559 height 421
click at [355, 357] on button "Next" at bounding box center [357, 366] width 63 height 25
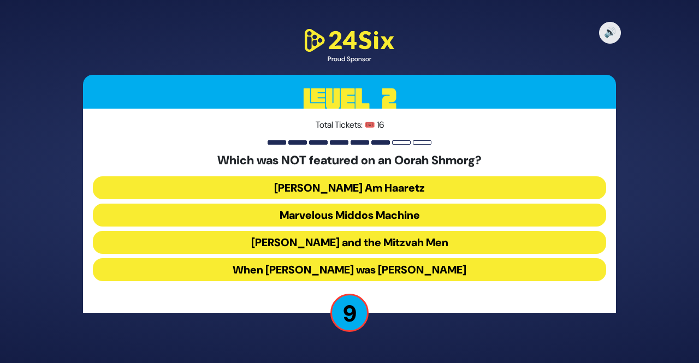
click at [322, 244] on button "[PERSON_NAME] and the Mitzvah Men" at bounding box center [349, 242] width 513 height 23
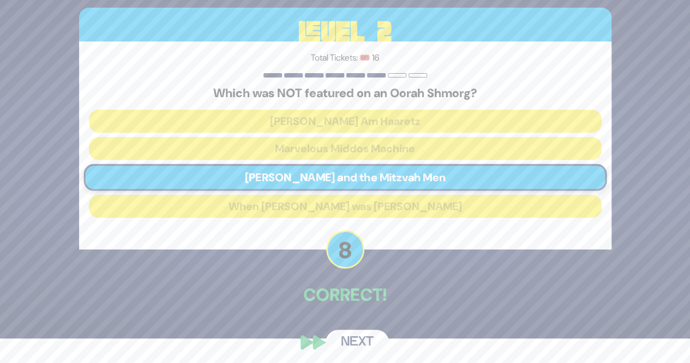
scroll to position [29, 0]
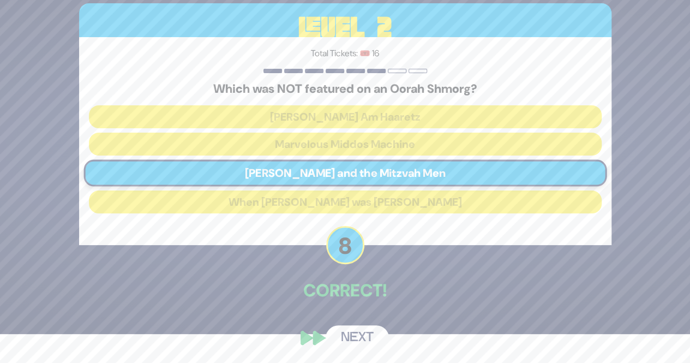
click at [369, 324] on div "🔊 Proud Sponsor Level 2 Total Tickets: 🎟️ 16 Which was NOT featured on an Oorah…" at bounding box center [345, 152] width 559 height 421
click at [360, 337] on button "Next" at bounding box center [357, 337] width 63 height 25
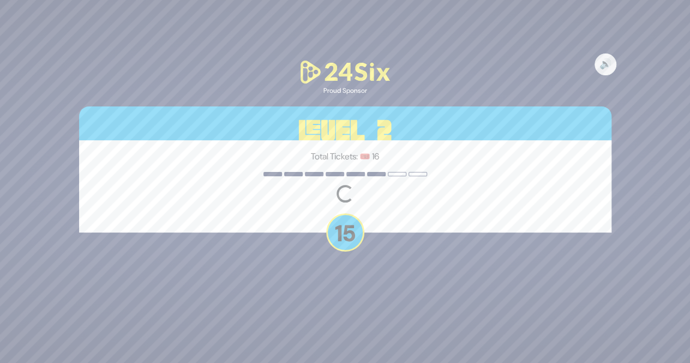
scroll to position [0, 0]
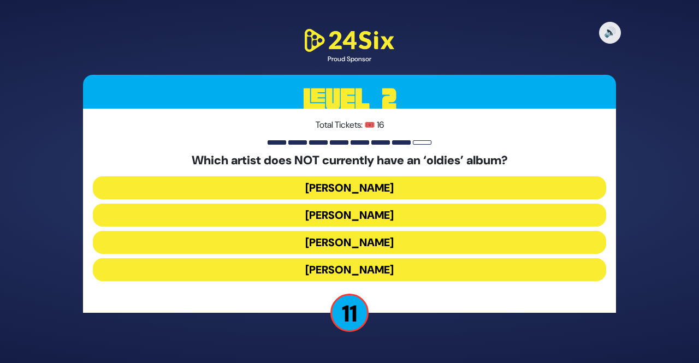
click at [339, 210] on button "[PERSON_NAME]" at bounding box center [349, 215] width 513 height 23
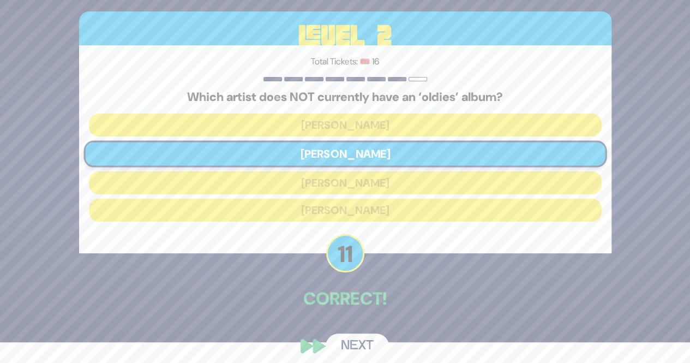
scroll to position [29, 0]
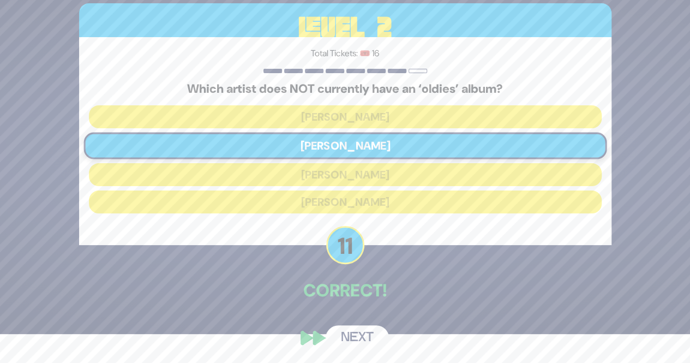
click at [359, 325] on button "Next" at bounding box center [357, 337] width 63 height 25
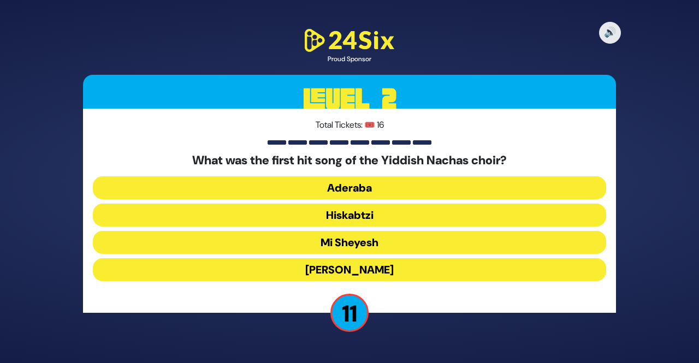
click at [407, 218] on button "Hiskabtzi" at bounding box center [349, 215] width 513 height 23
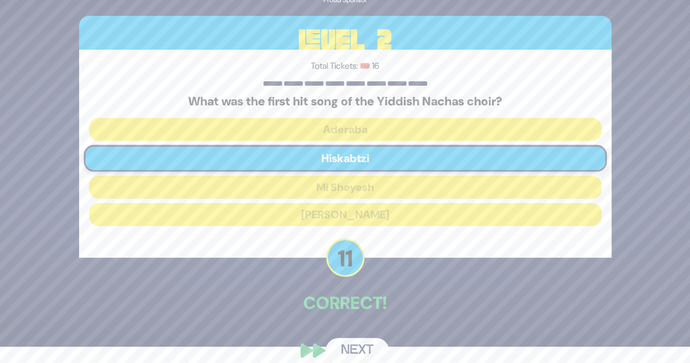
scroll to position [29, 0]
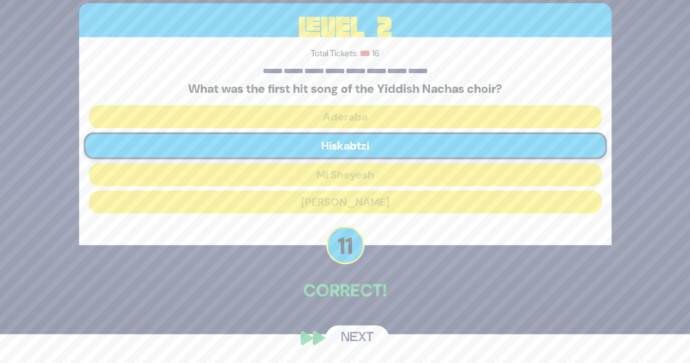
click at [351, 335] on button "Next" at bounding box center [357, 337] width 63 height 25
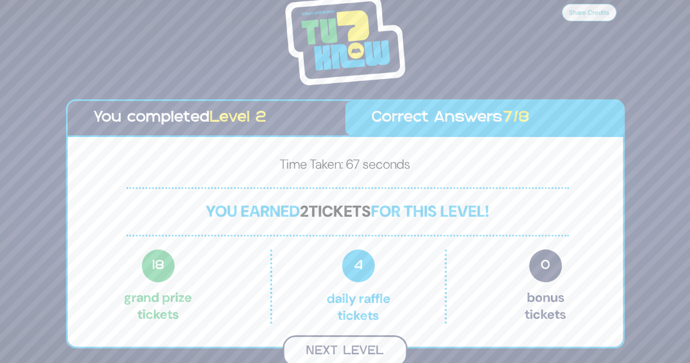
scroll to position [2, 0]
click at [345, 343] on button "Next Level" at bounding box center [345, 351] width 125 height 32
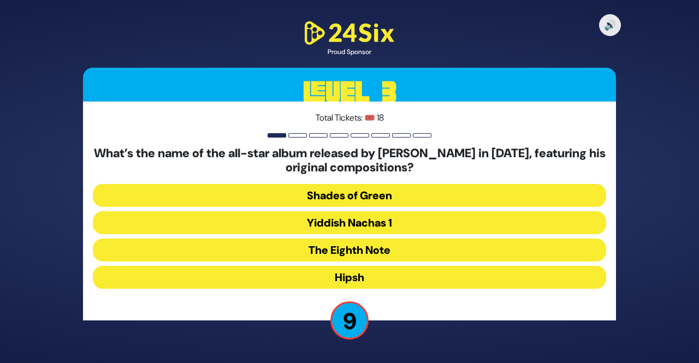
click at [365, 274] on button "Hipsh" at bounding box center [349, 277] width 513 height 23
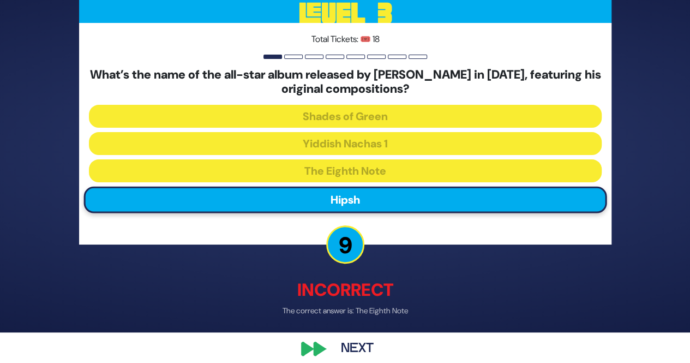
scroll to position [41, 0]
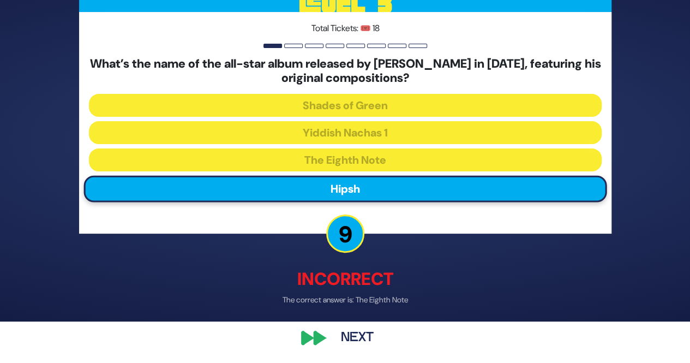
click at [356, 325] on button "Next" at bounding box center [357, 337] width 63 height 25
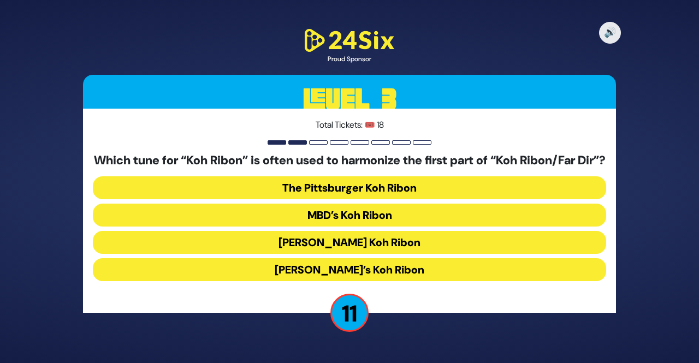
click at [405, 220] on button "MBD’s Koh Ribon" at bounding box center [349, 215] width 513 height 23
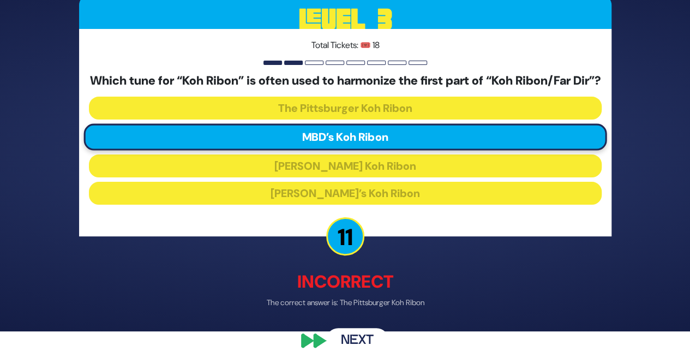
scroll to position [41, 0]
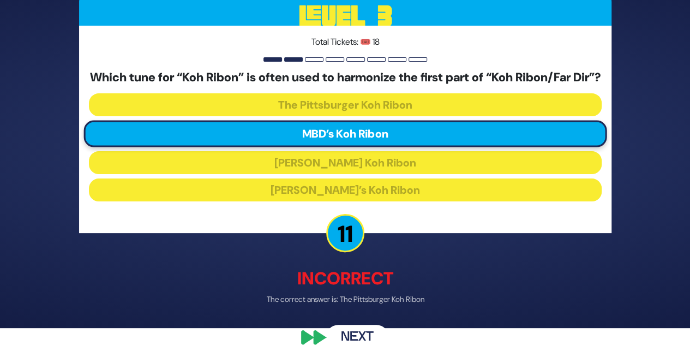
click at [352, 341] on button "Next" at bounding box center [357, 337] width 63 height 25
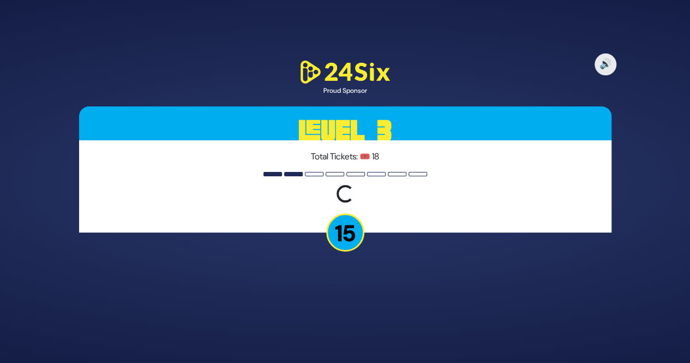
scroll to position [0, 0]
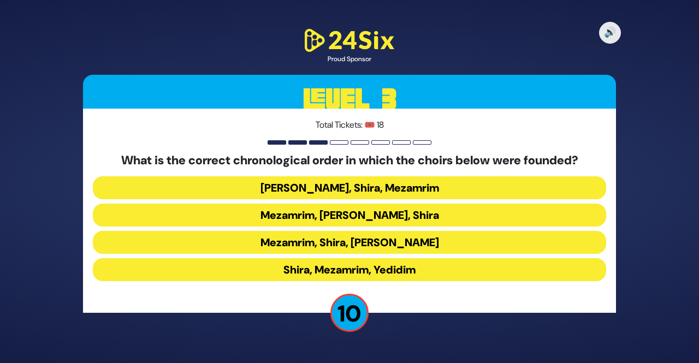
click at [329, 250] on button "Mezamrim, Shira, [PERSON_NAME]" at bounding box center [349, 242] width 513 height 23
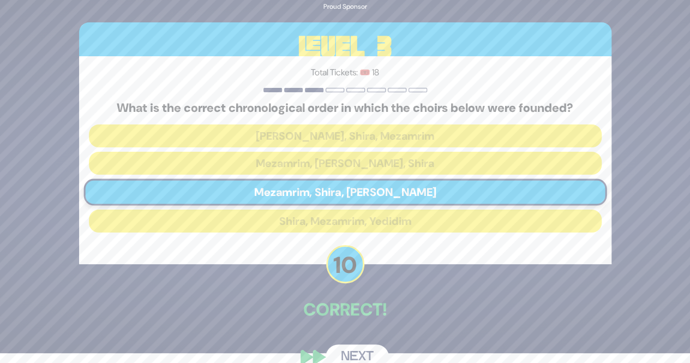
scroll to position [29, 0]
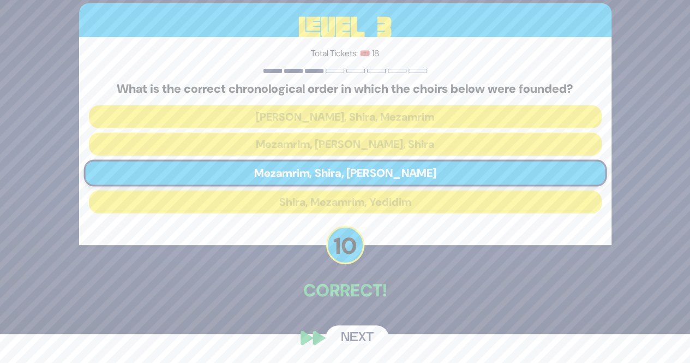
click at [351, 331] on button "Next" at bounding box center [357, 337] width 63 height 25
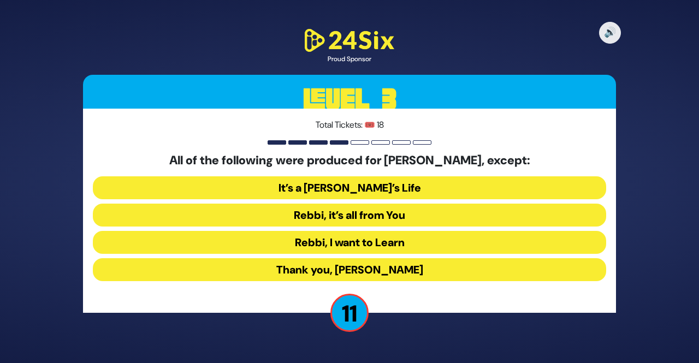
click at [363, 279] on button "Thank you, [PERSON_NAME]" at bounding box center [349, 269] width 513 height 23
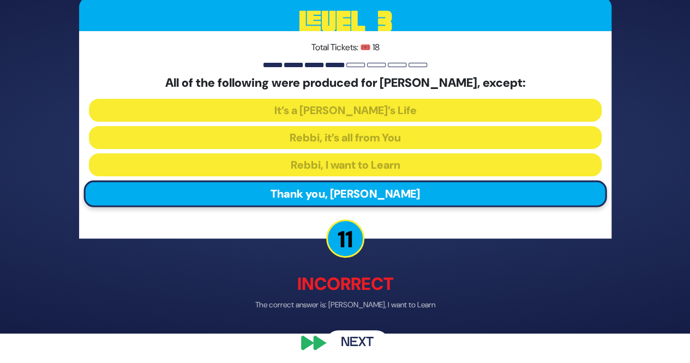
scroll to position [29, 0]
click at [342, 338] on button "Next" at bounding box center [357, 342] width 63 height 25
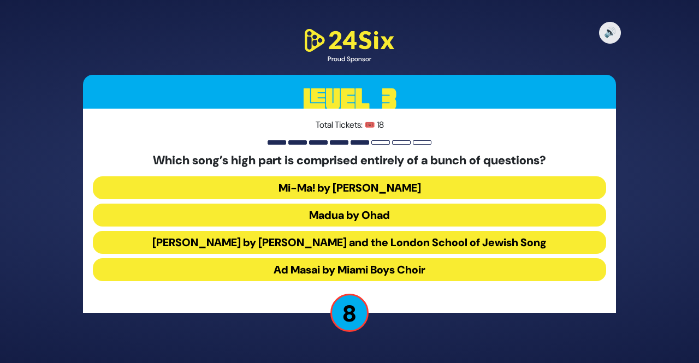
click at [312, 220] on button "Madua by Ohad" at bounding box center [349, 215] width 513 height 23
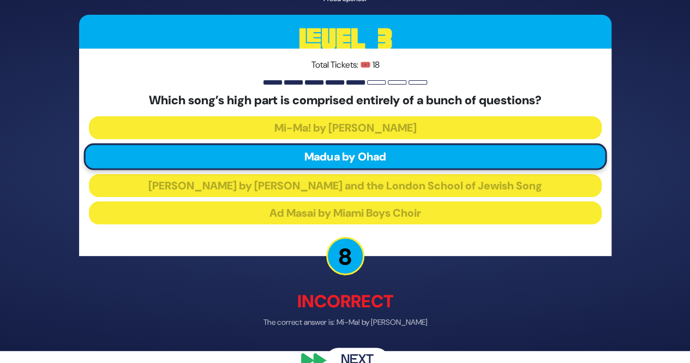
scroll to position [34, 0]
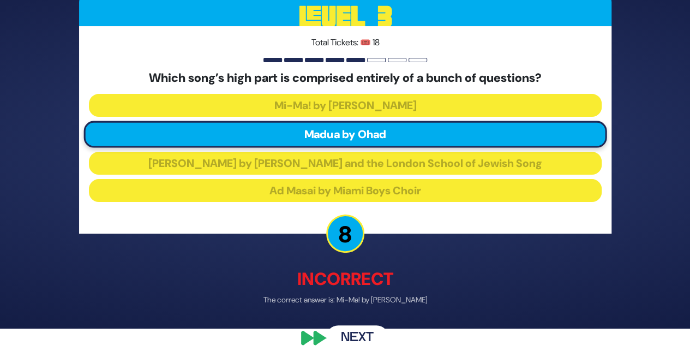
click at [344, 328] on button "Next" at bounding box center [357, 337] width 63 height 25
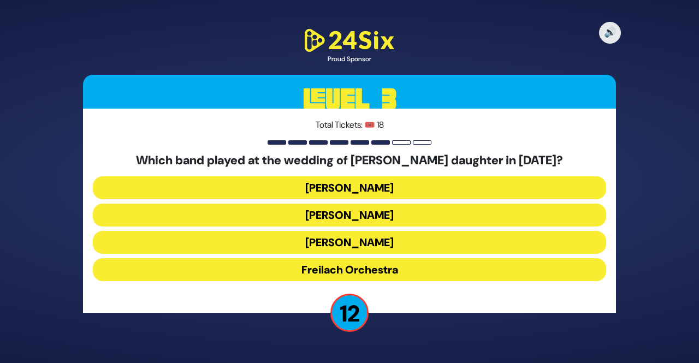
click at [326, 180] on button "[PERSON_NAME]" at bounding box center [349, 187] width 513 height 23
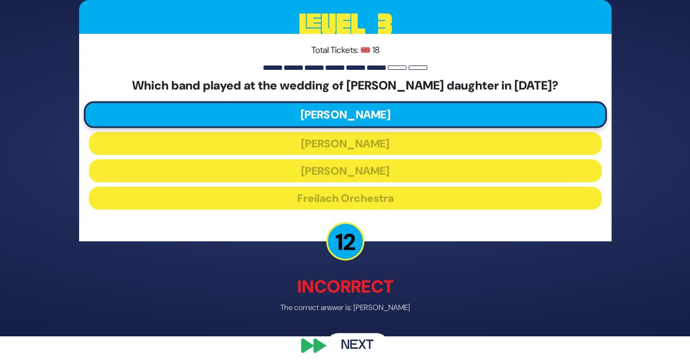
scroll to position [34, 0]
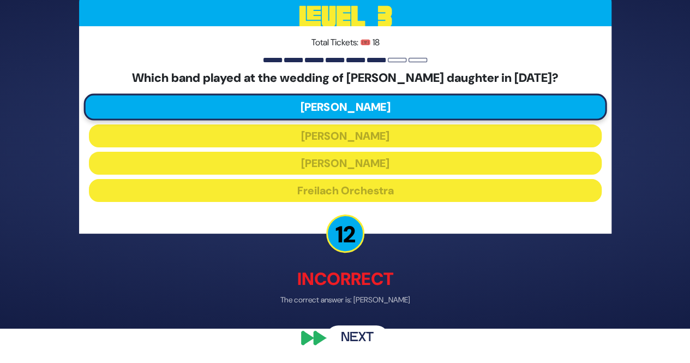
click at [347, 335] on button "Next" at bounding box center [357, 337] width 63 height 25
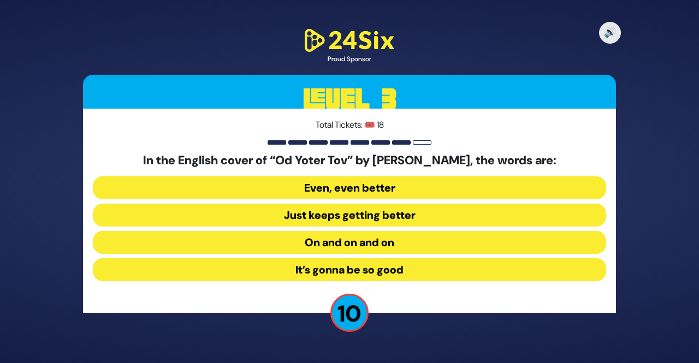
click at [656, 268] on div "🔊 Proud Sponsor Level 3 Total Tickets: 🎟️ 18 In the English cover of “Od Yoter …" at bounding box center [349, 181] width 699 height 363
click at [297, 194] on button "Even, even better" at bounding box center [349, 187] width 513 height 23
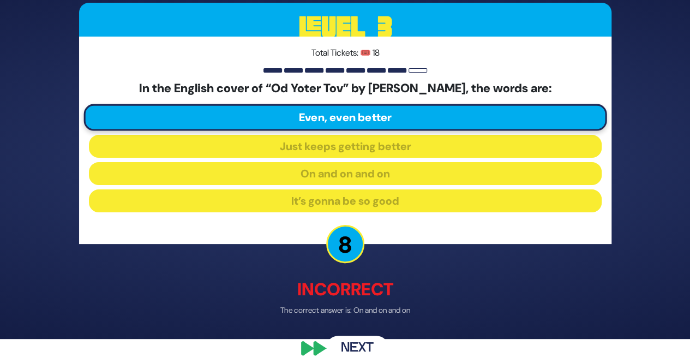
scroll to position [33, 0]
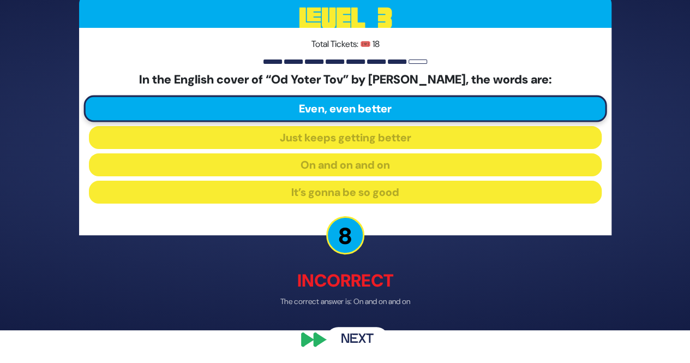
click at [350, 337] on button "Next" at bounding box center [357, 339] width 63 height 25
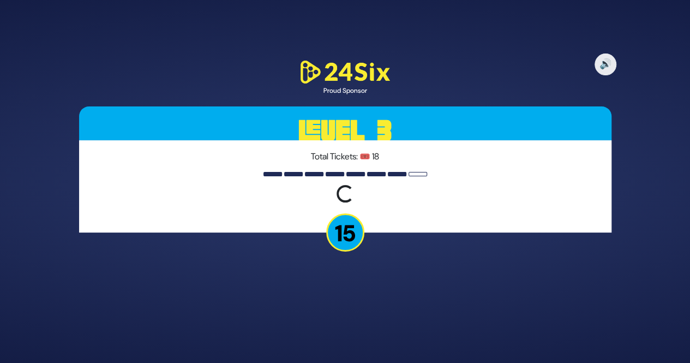
scroll to position [0, 0]
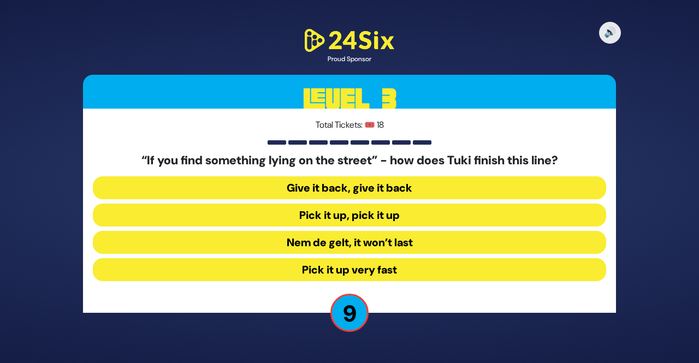
click at [362, 188] on button "Give it back, give it back" at bounding box center [349, 187] width 513 height 23
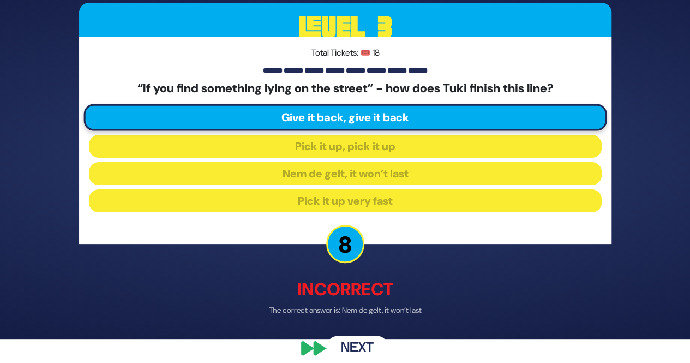
scroll to position [34, 0]
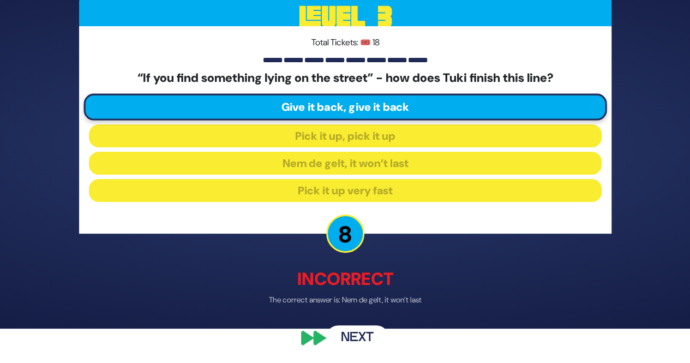
click at [350, 333] on button "Next" at bounding box center [357, 337] width 63 height 25
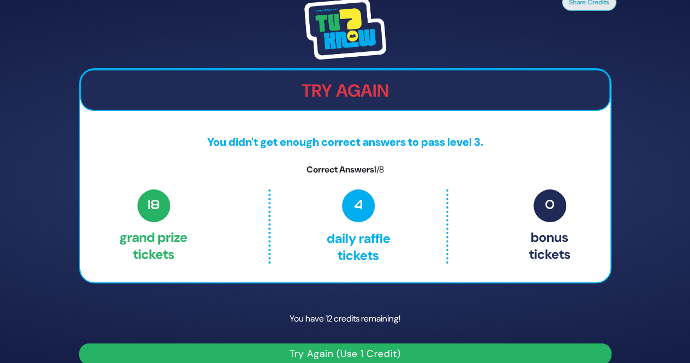
scroll to position [14, 0]
